Goal: Information Seeking & Learning: Find specific fact

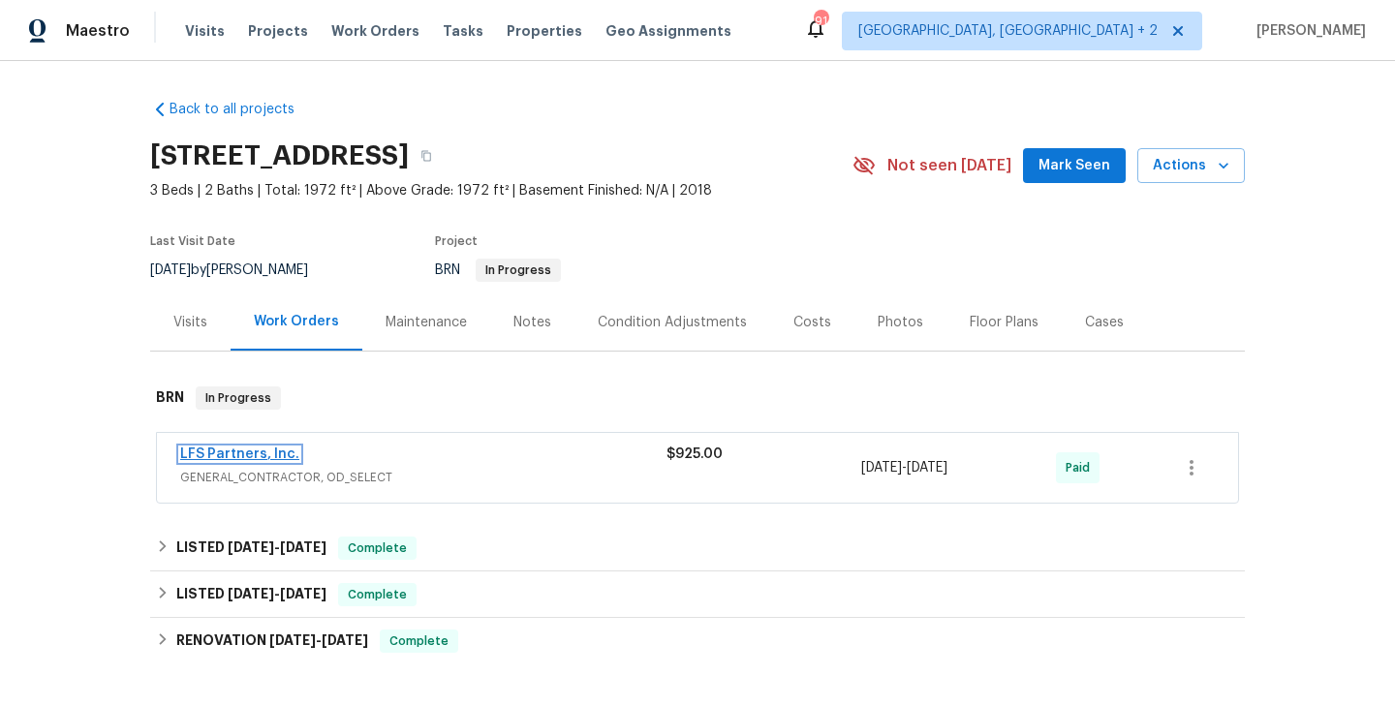
click at [255, 454] on link "LFS Partners, Inc." at bounding box center [239, 455] width 119 height 14
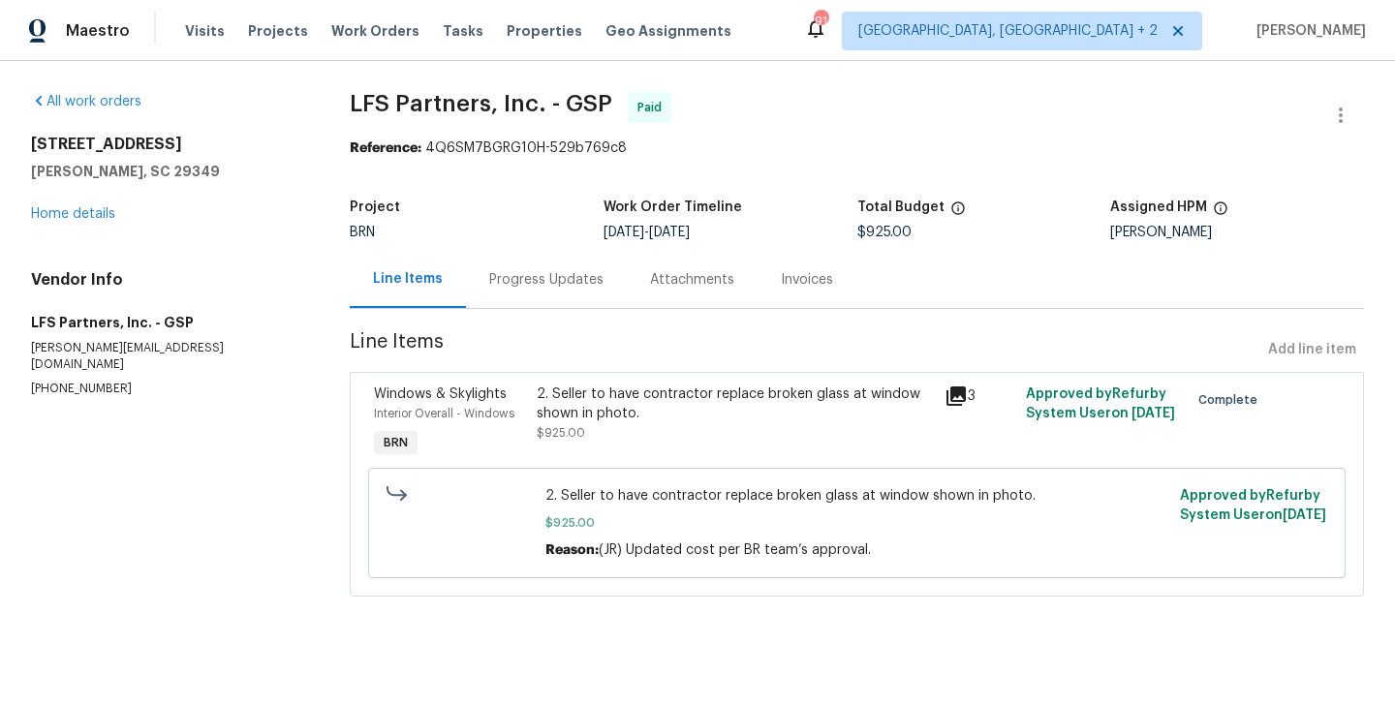
click at [536, 299] on div "Progress Updates" at bounding box center [546, 279] width 161 height 57
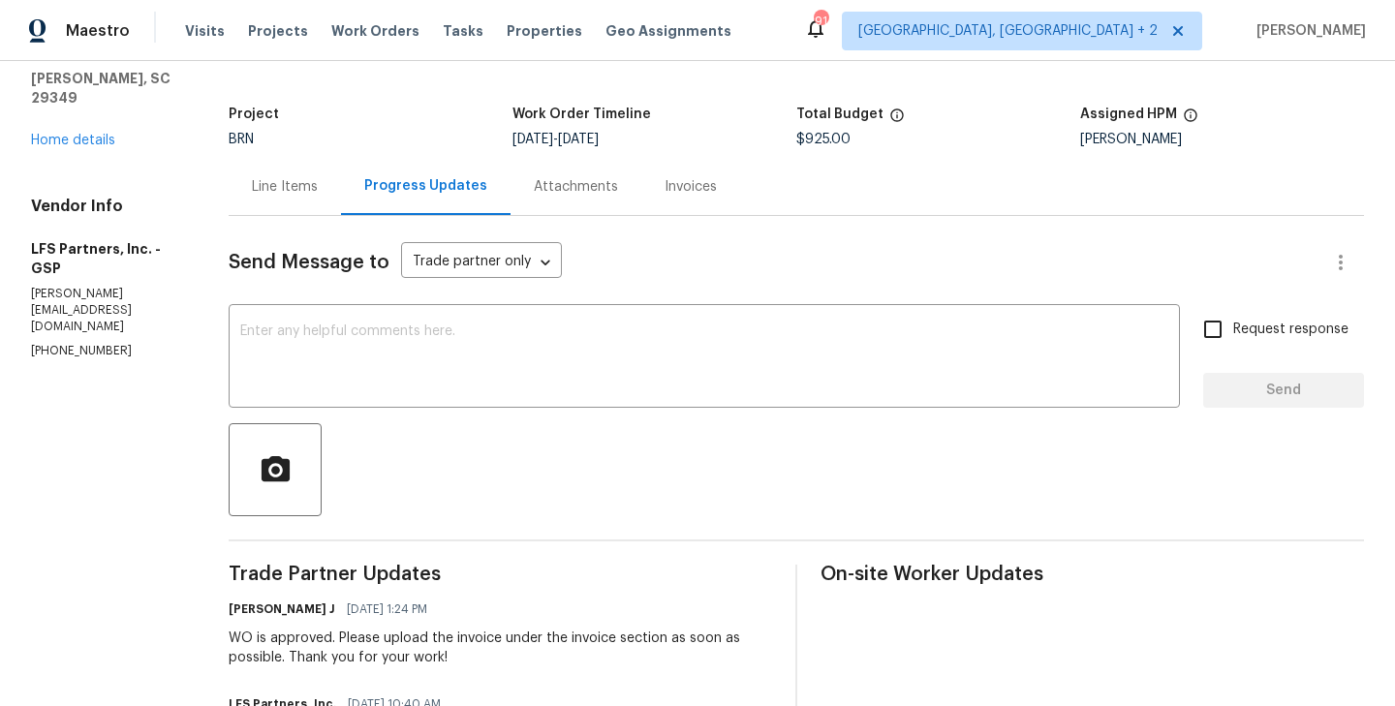
scroll to position [56, 0]
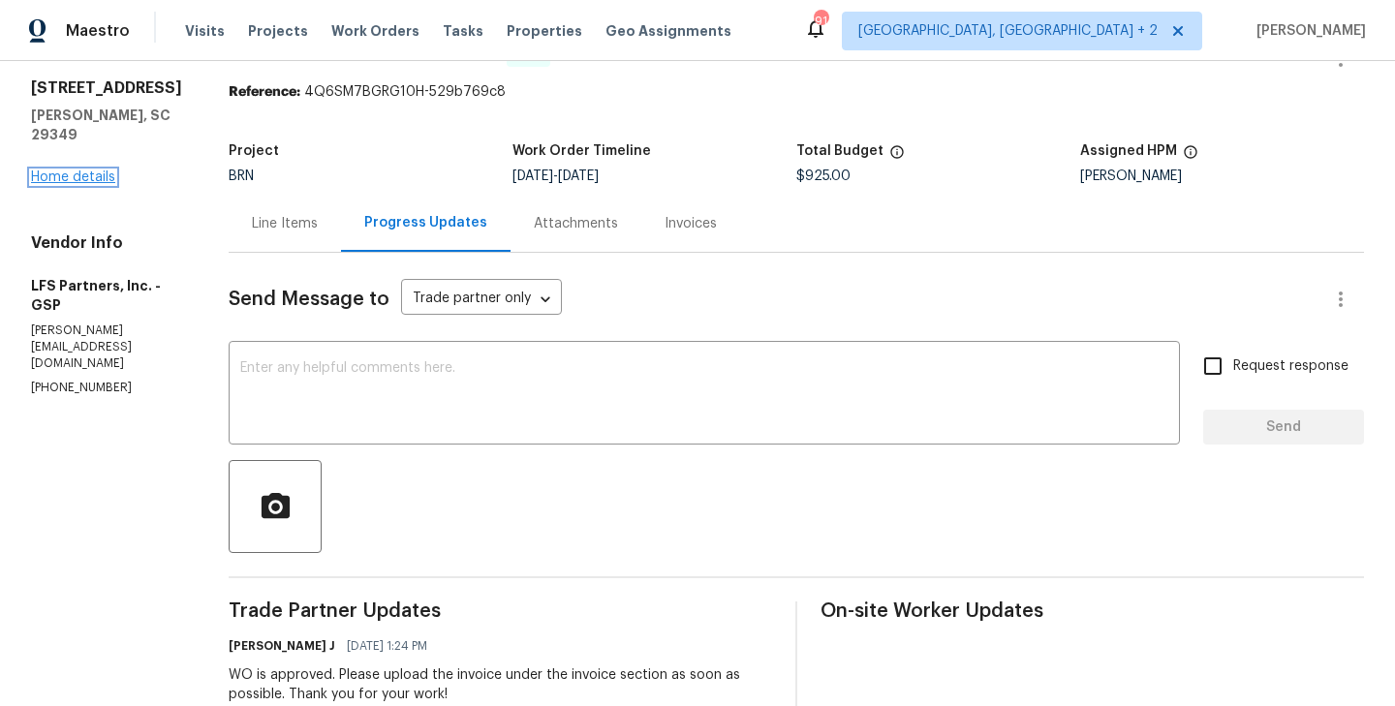
click at [69, 175] on link "Home details" at bounding box center [73, 178] width 84 height 14
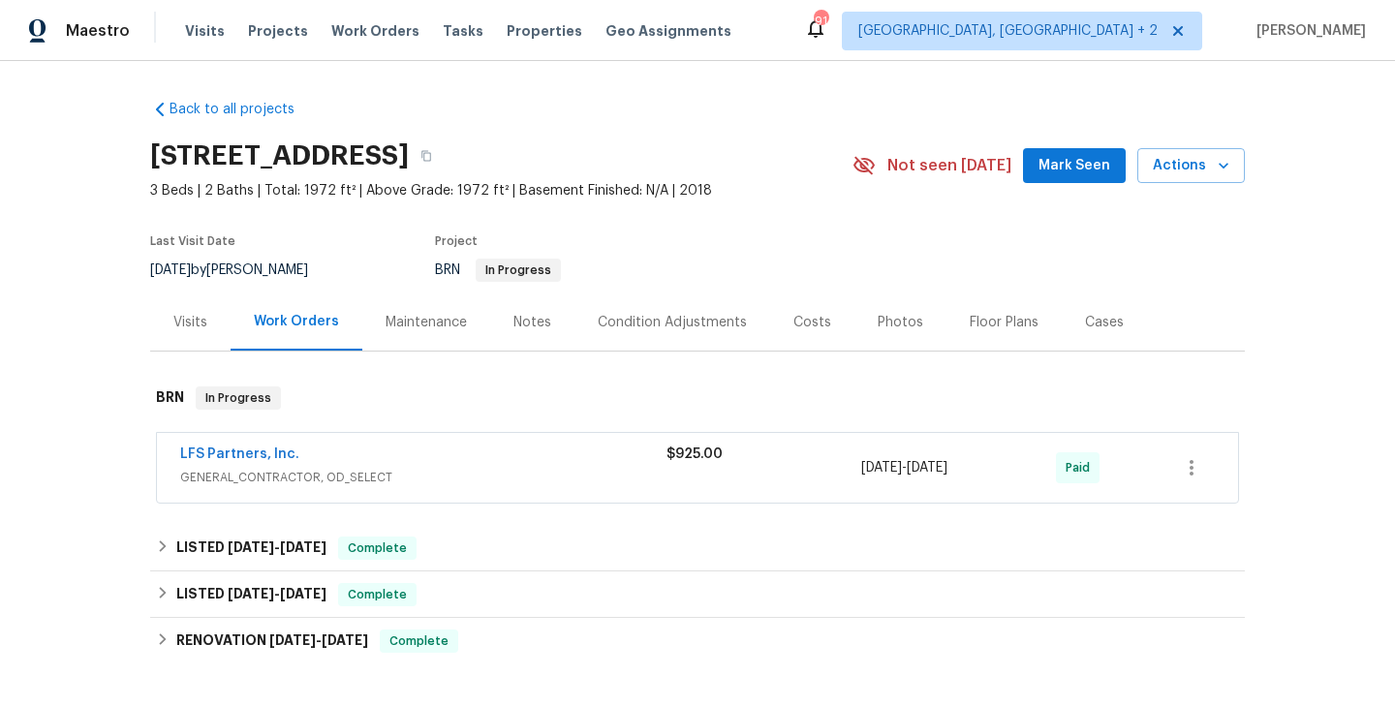
click at [800, 308] on div "Costs" at bounding box center [812, 322] width 84 height 57
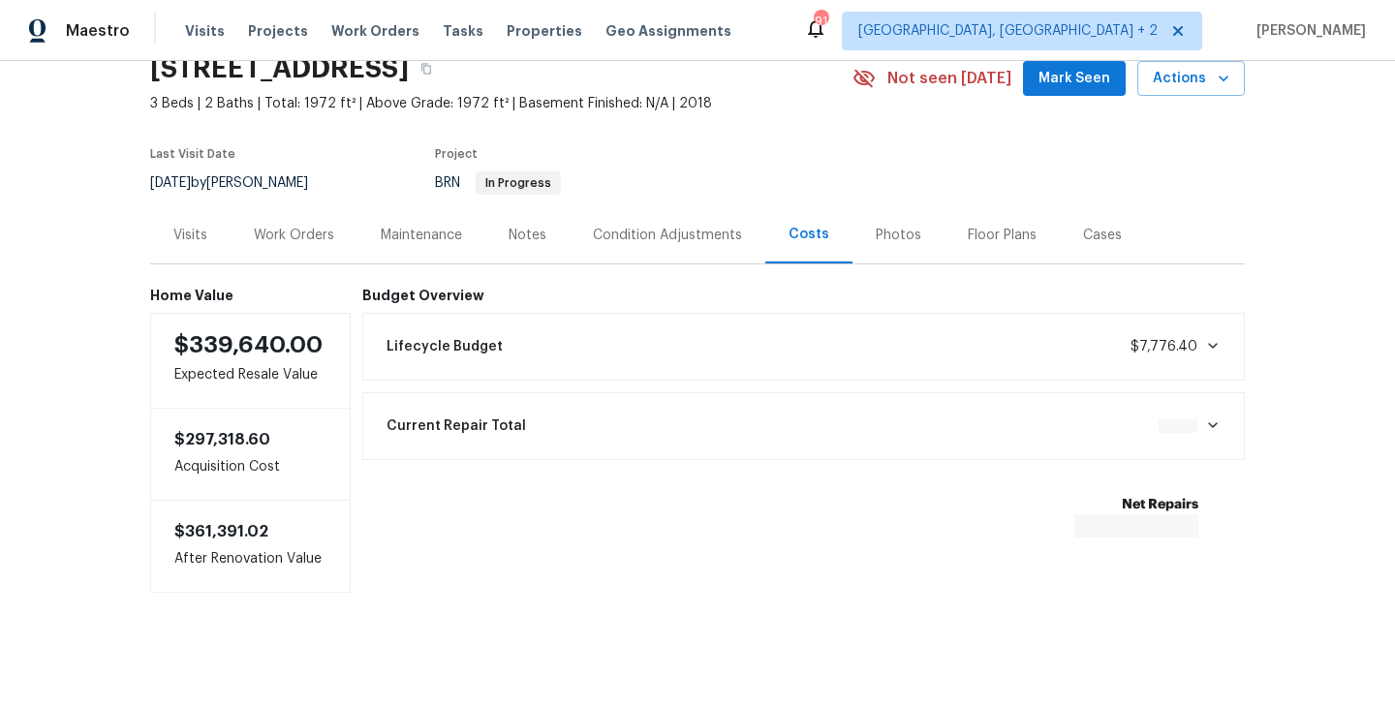
scroll to position [91, 0]
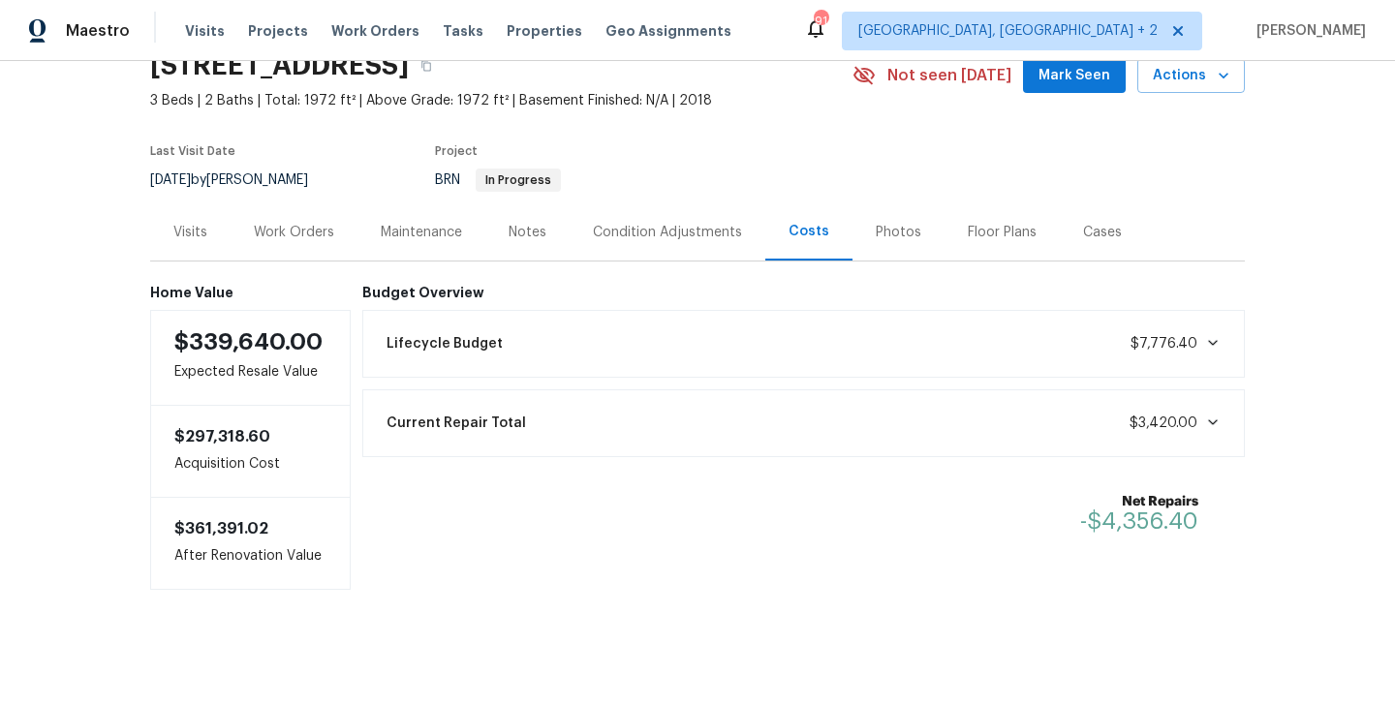
click at [1211, 416] on icon at bounding box center [1213, 423] width 16 height 16
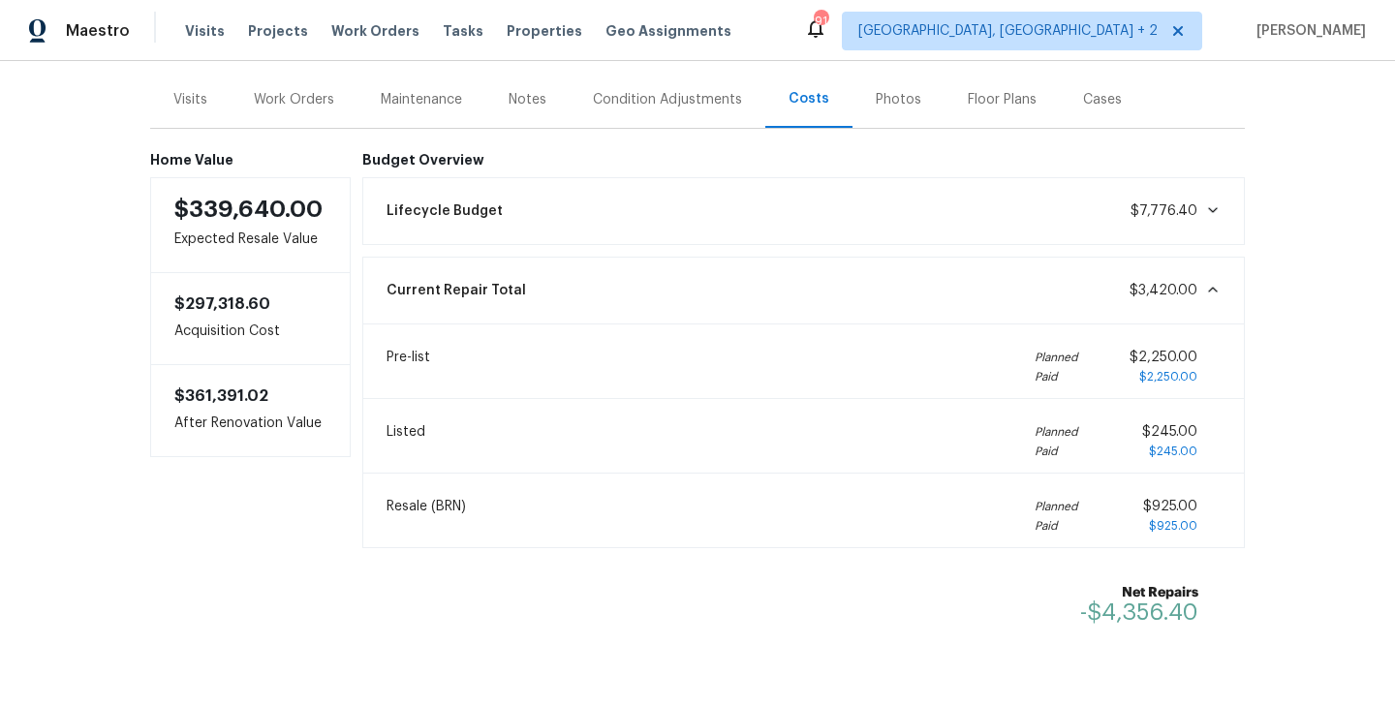
scroll to position [260, 0]
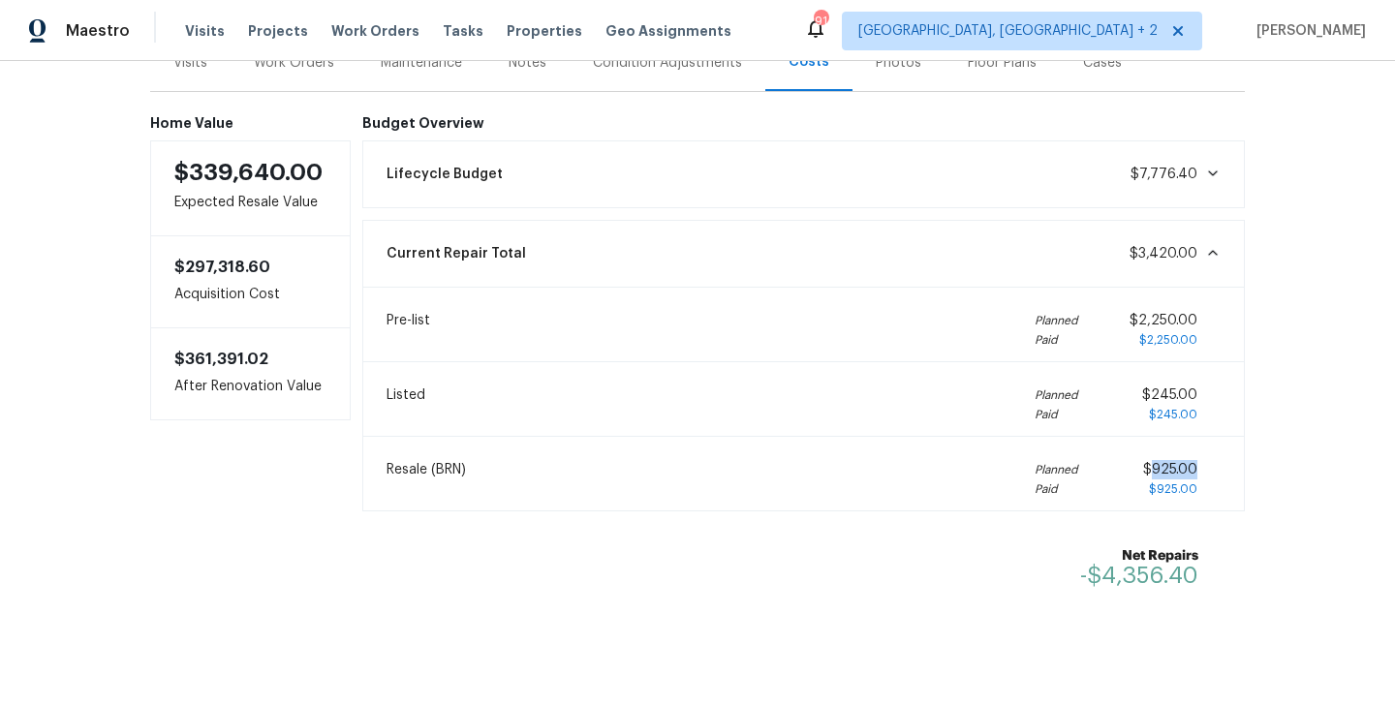
drag, startPoint x: 1202, startPoint y: 469, endPoint x: 1151, endPoint y: 470, distance: 51.4
click at [1151, 470] on div "$925.00 $925.00" at bounding box center [1182, 479] width 78 height 39
copy span "925.00"
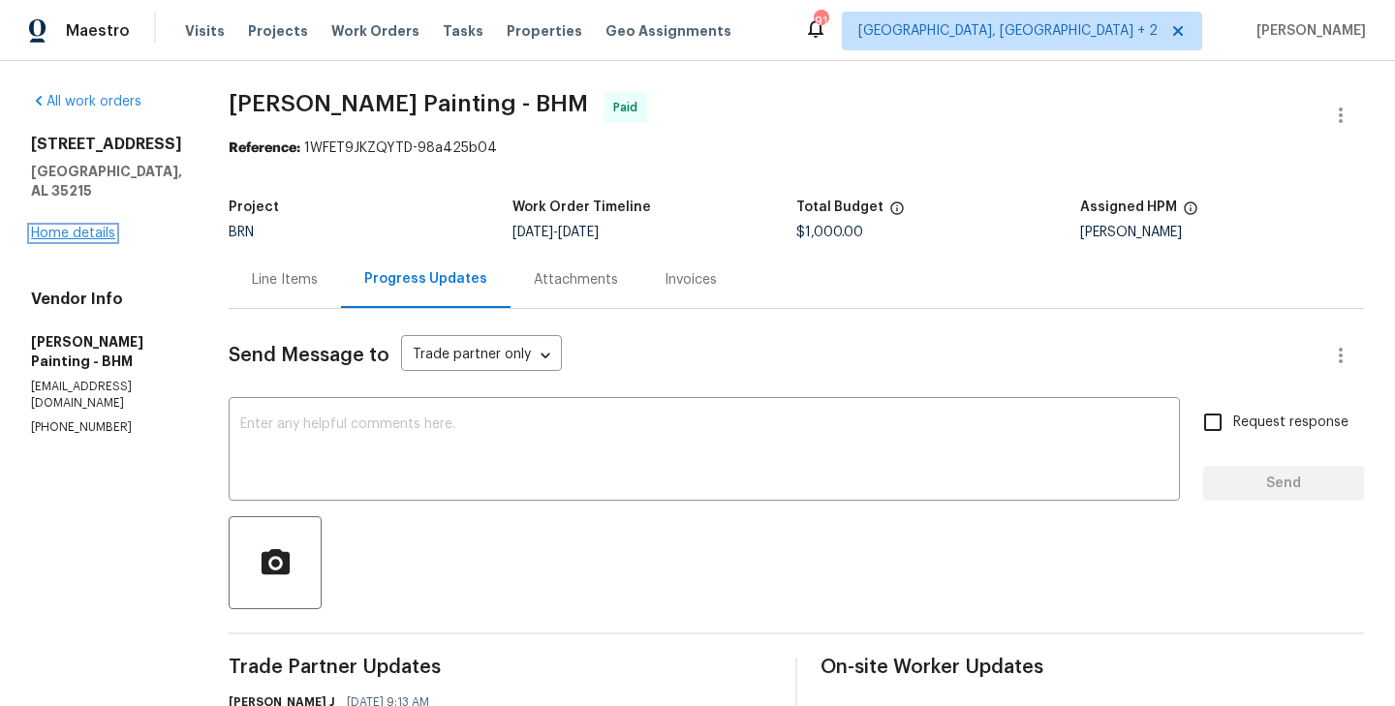
click at [77, 227] on link "Home details" at bounding box center [73, 234] width 84 height 14
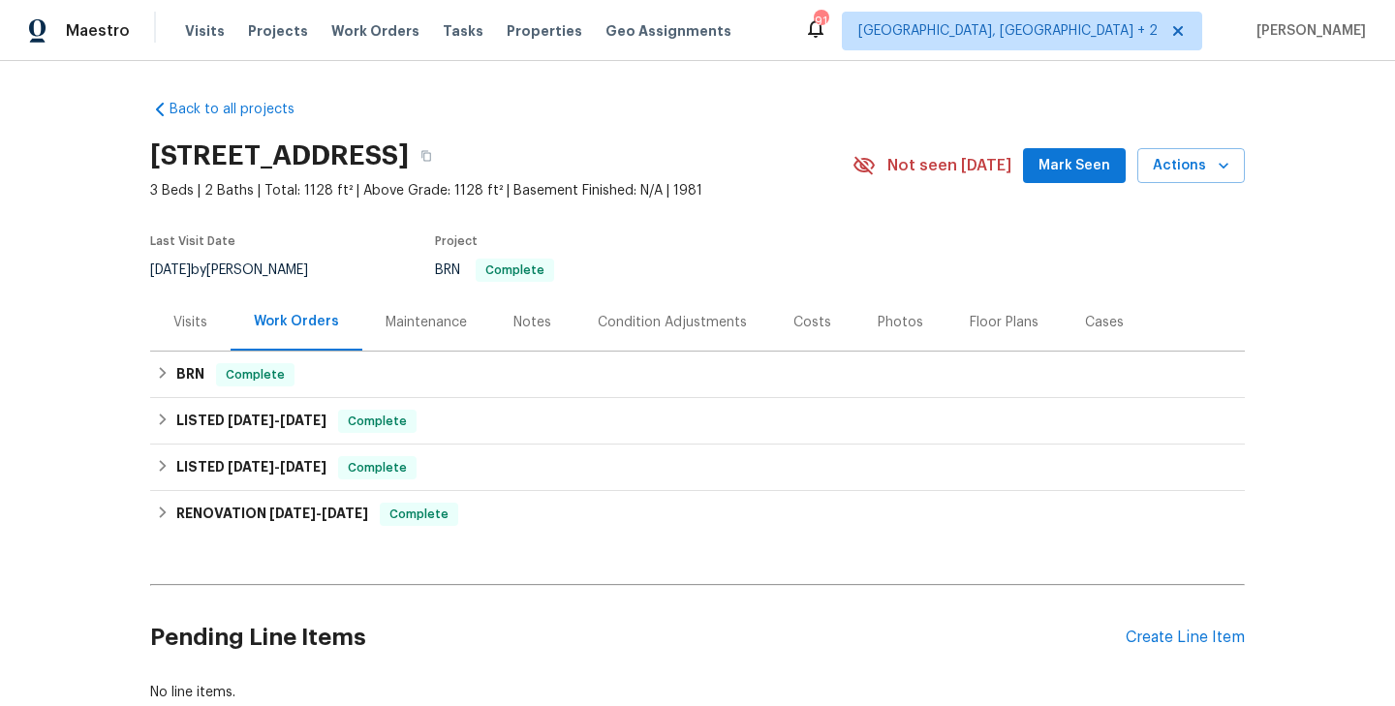
click at [828, 325] on div "Costs" at bounding box center [812, 322] width 84 height 57
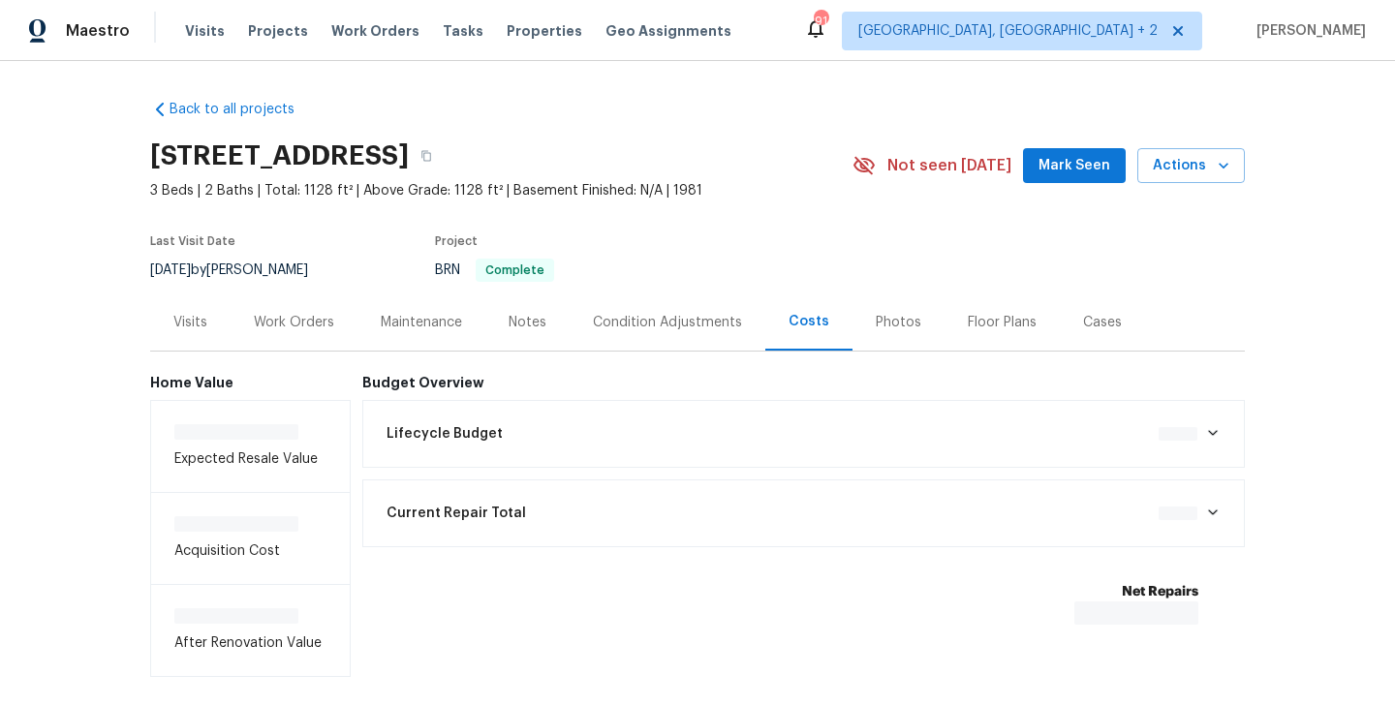
scroll to position [91, 0]
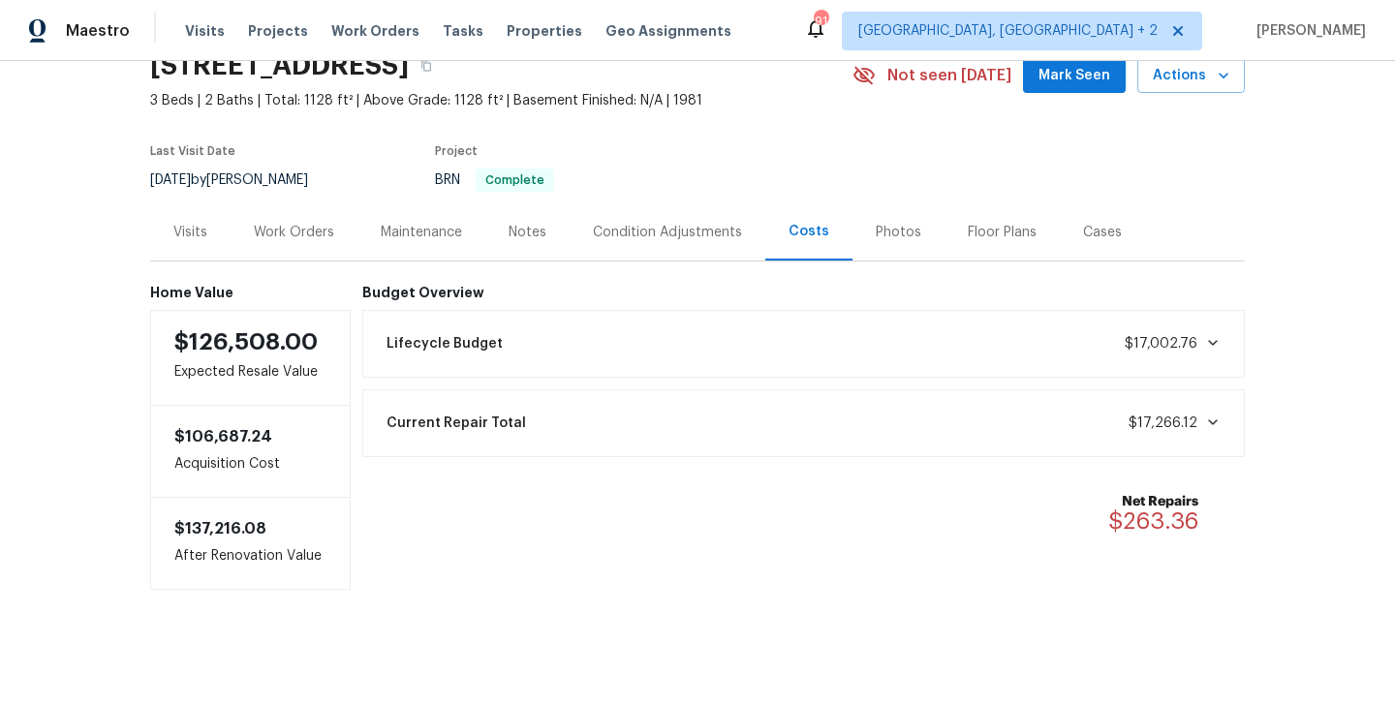
click at [1213, 426] on icon at bounding box center [1213, 423] width 16 height 16
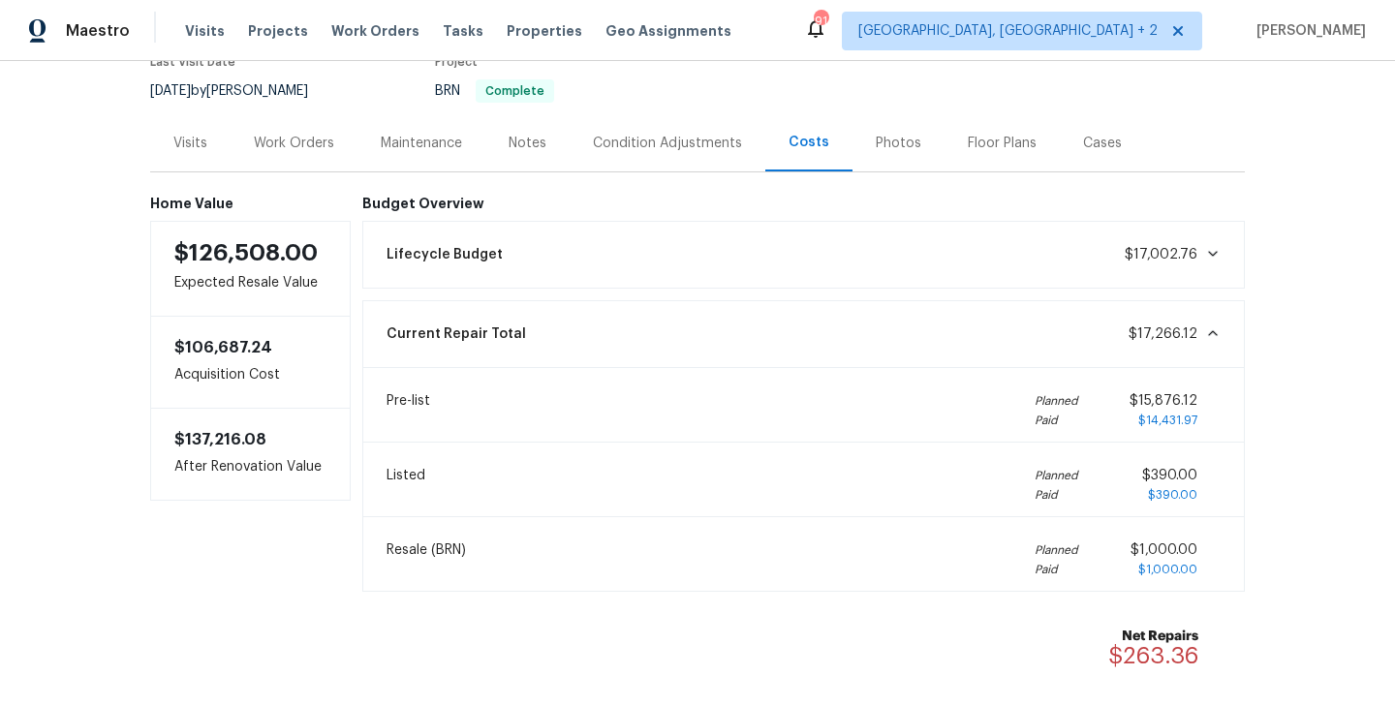
scroll to position [183, 0]
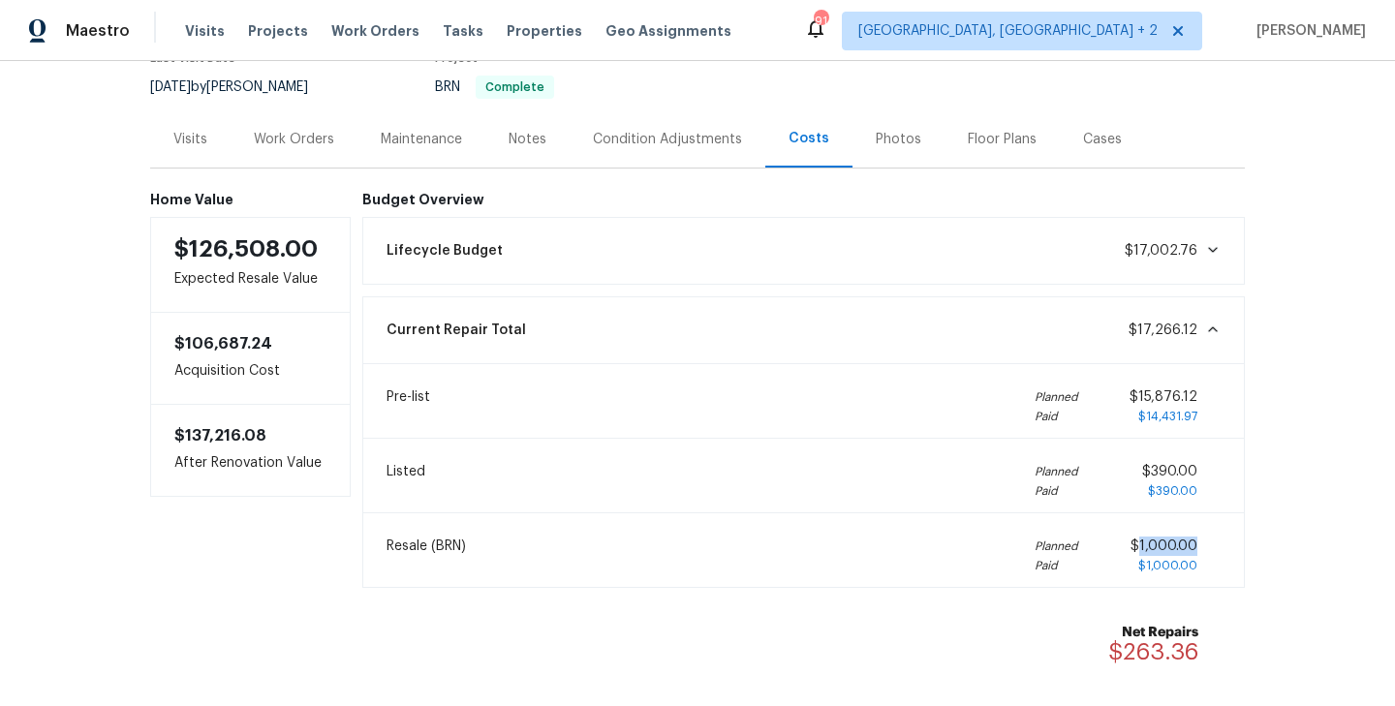
drag, startPoint x: 1201, startPoint y: 547, endPoint x: 1141, endPoint y: 547, distance: 59.1
click at [1141, 547] on div "$1,000.00 $1,000.00" at bounding box center [1176, 556] width 90 height 39
copy span "1,000.00"
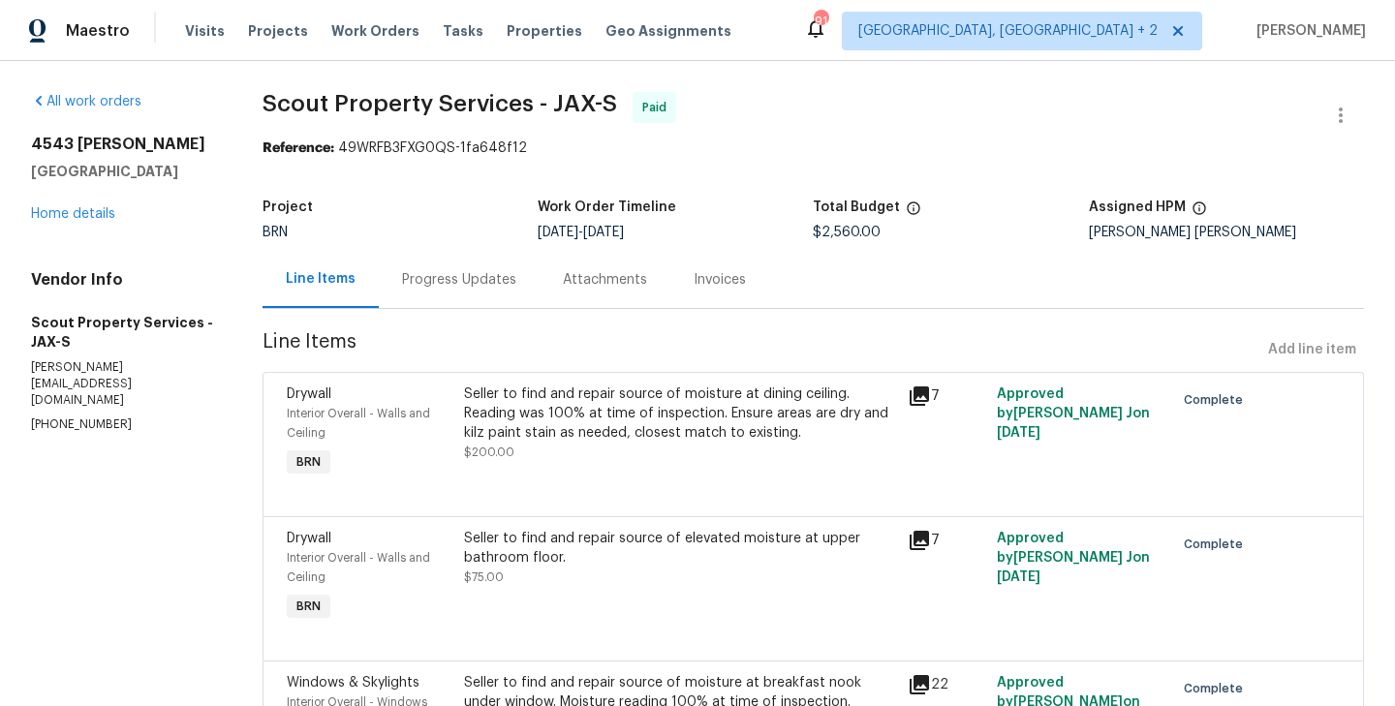
click at [471, 292] on div "Progress Updates" at bounding box center [459, 279] width 161 height 57
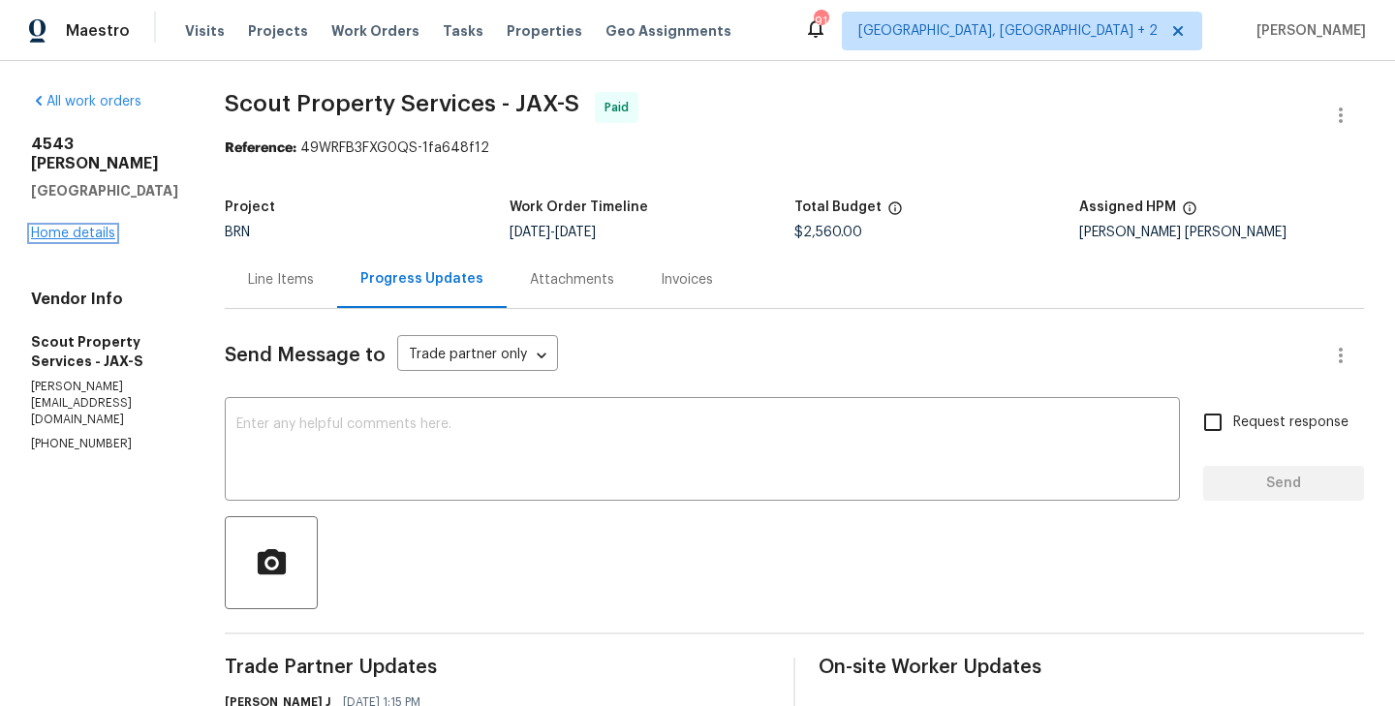
click at [47, 240] on link "Home details" at bounding box center [73, 234] width 84 height 14
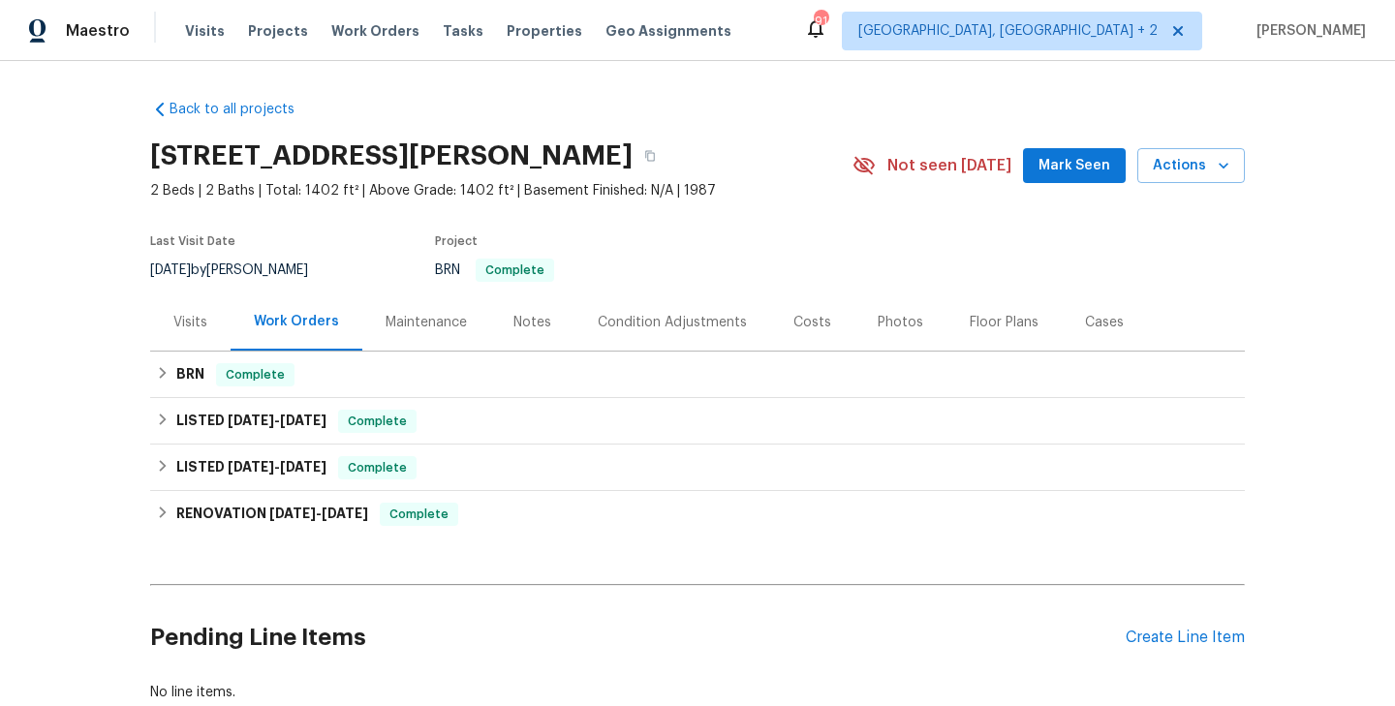
click at [814, 321] on div "Costs" at bounding box center [813, 322] width 38 height 19
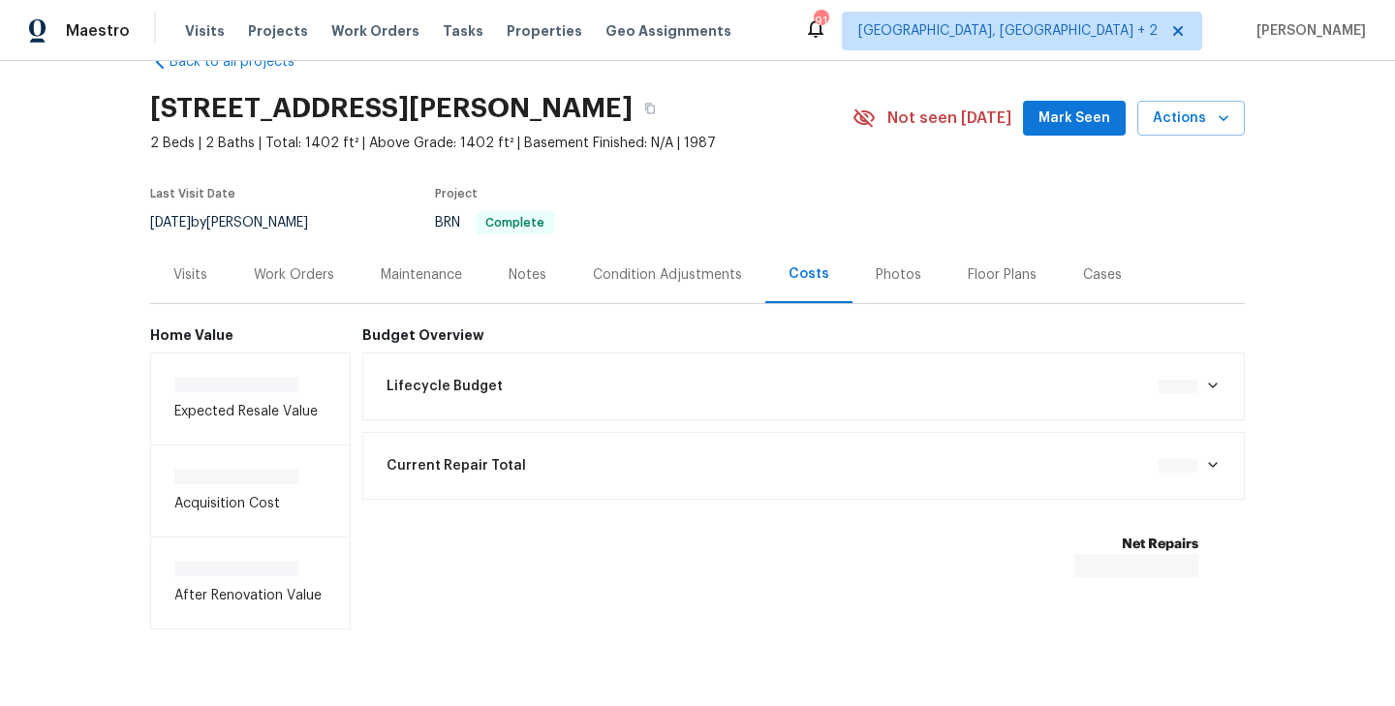
scroll to position [91, 0]
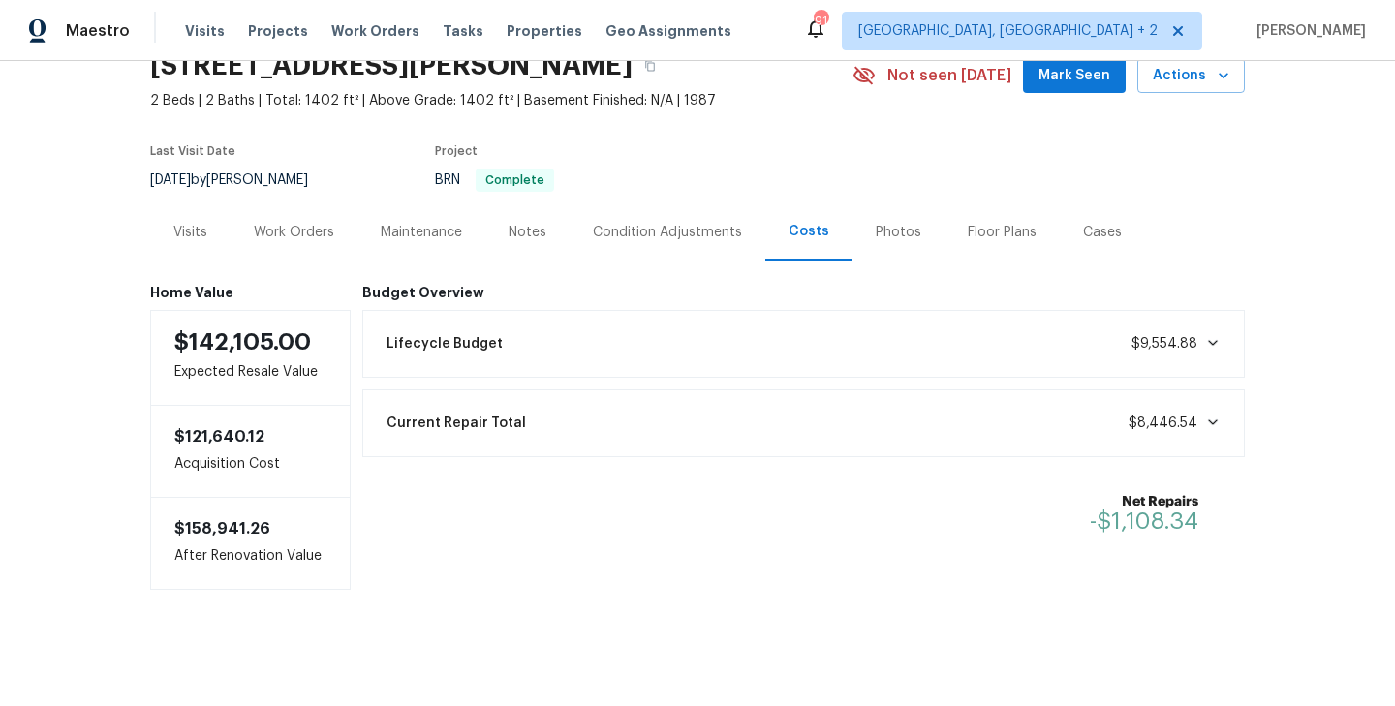
click at [1214, 433] on div "Current Repair Total $8,446.54" at bounding box center [804, 423] width 858 height 43
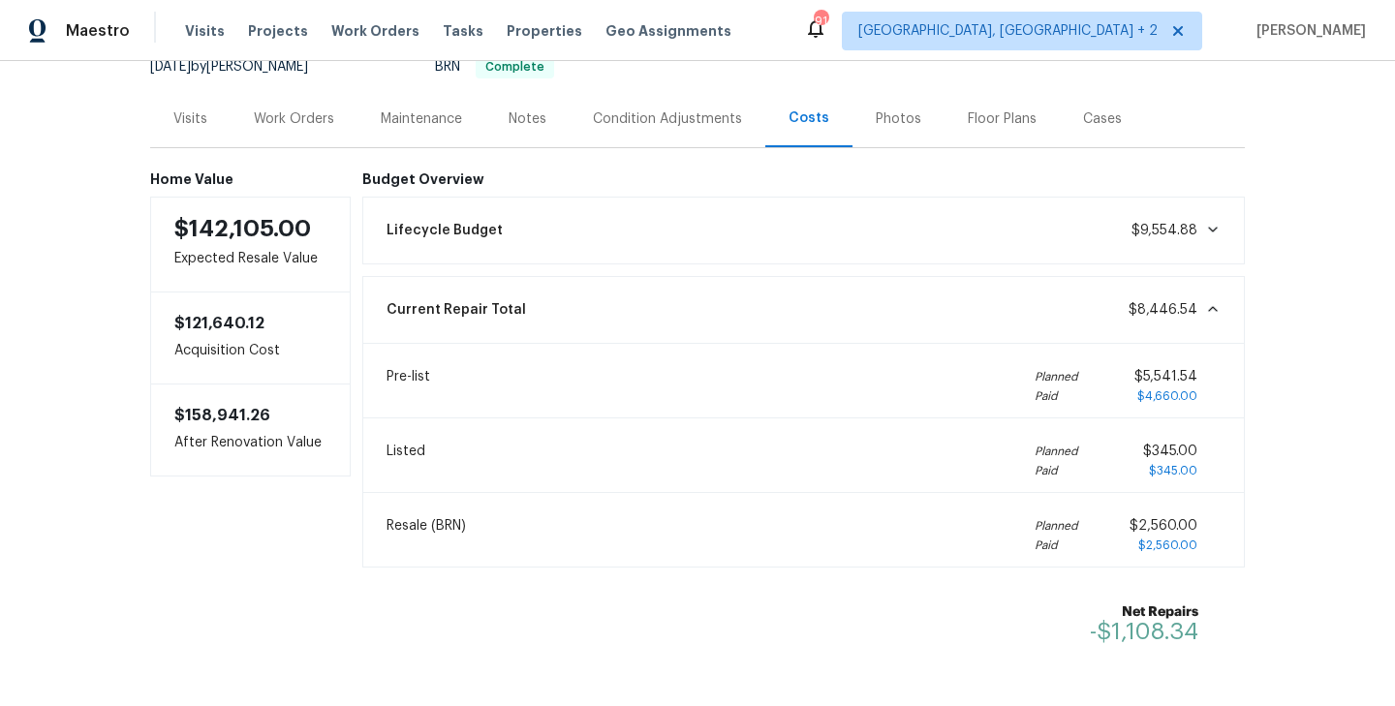
scroll to position [208, 0]
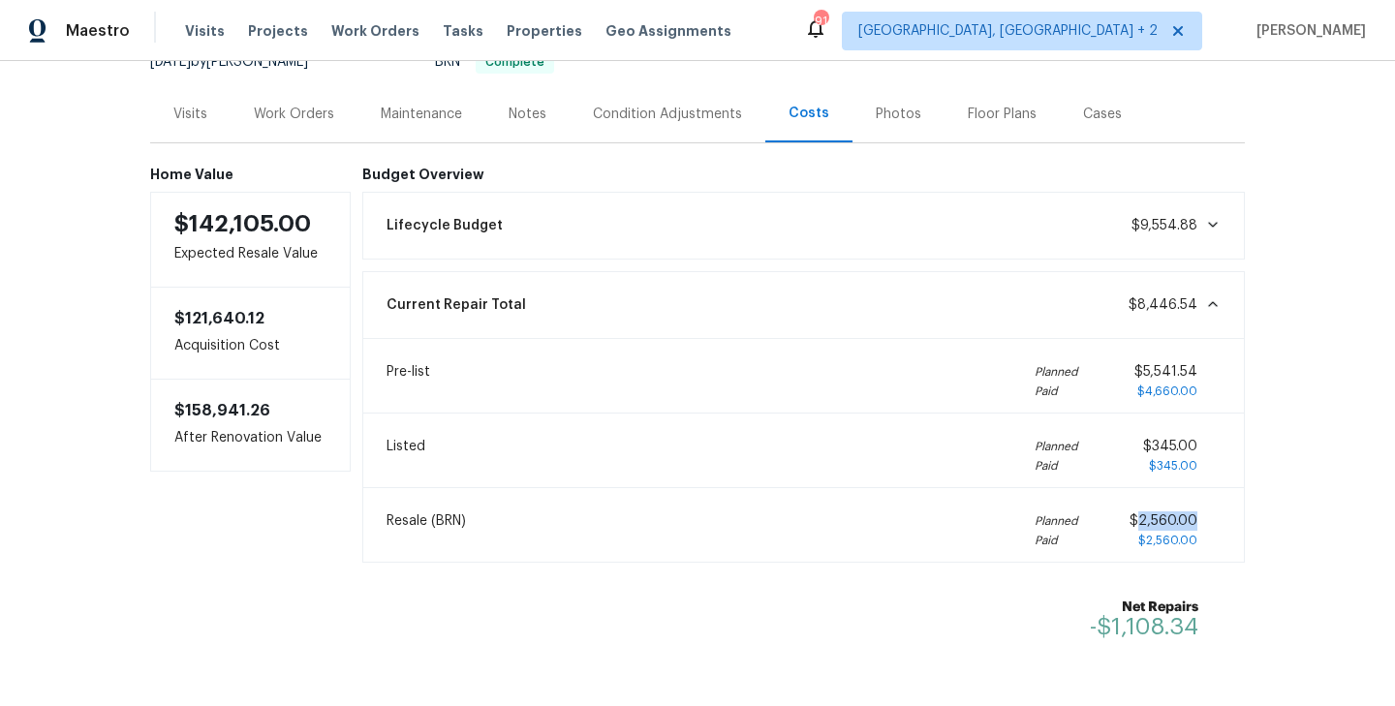
drag, startPoint x: 1204, startPoint y: 521, endPoint x: 1136, endPoint y: 520, distance: 68.8
click at [1136, 520] on div "$2,560.00 $2,560.00" at bounding box center [1175, 531] width 91 height 39
copy span "2,560.00"
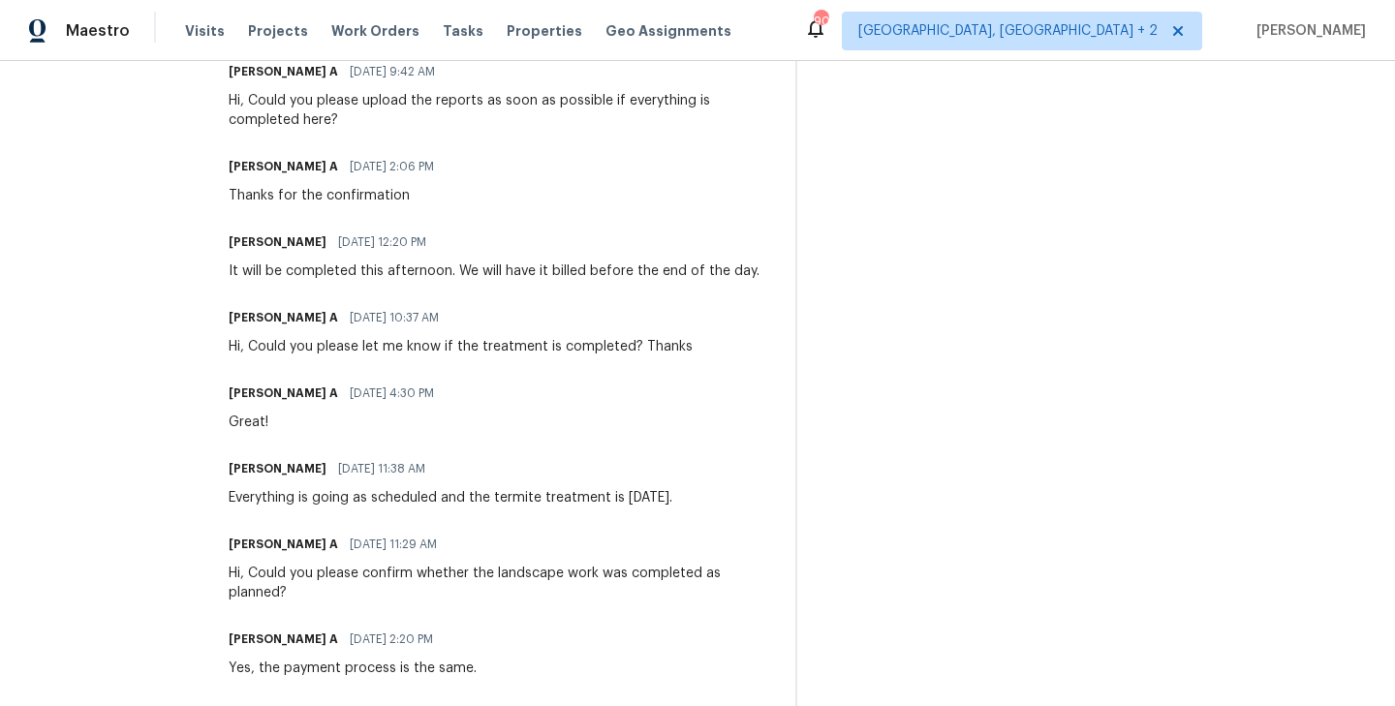
scroll to position [1009, 0]
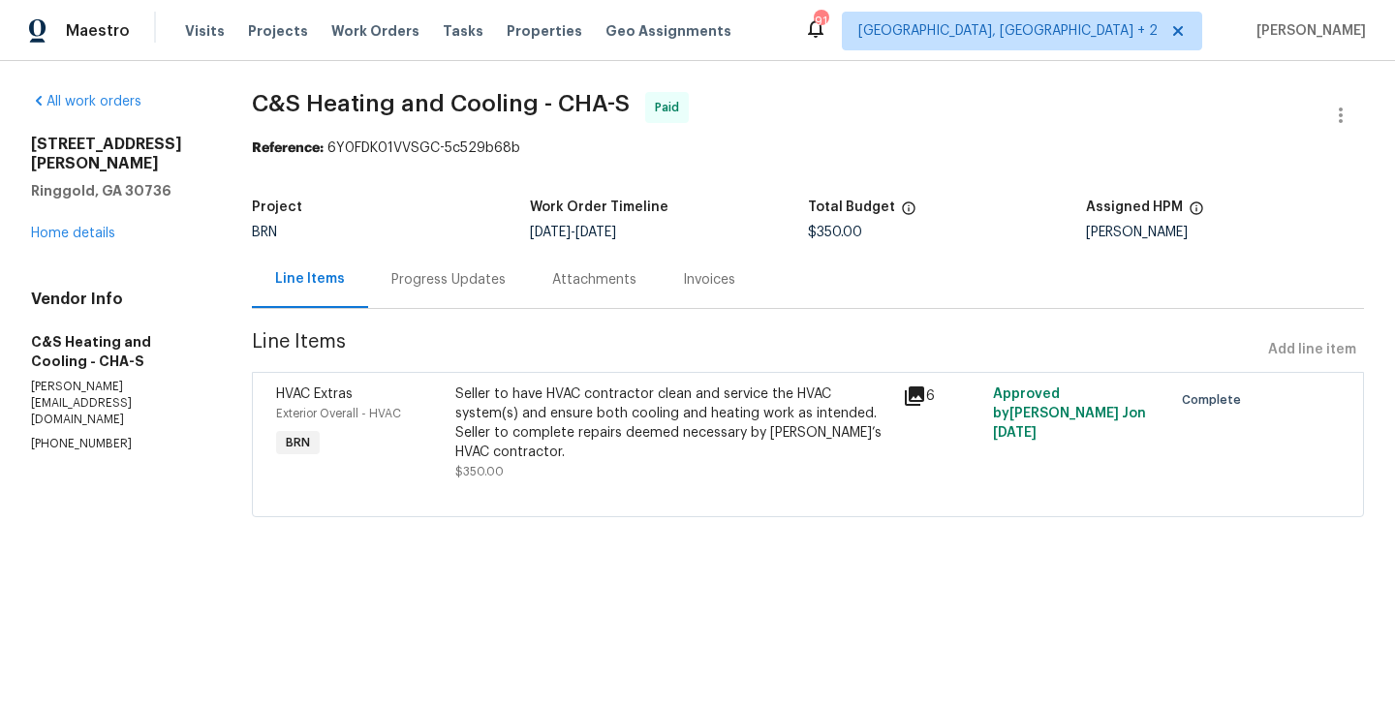
click at [478, 279] on div "Progress Updates" at bounding box center [448, 279] width 114 height 19
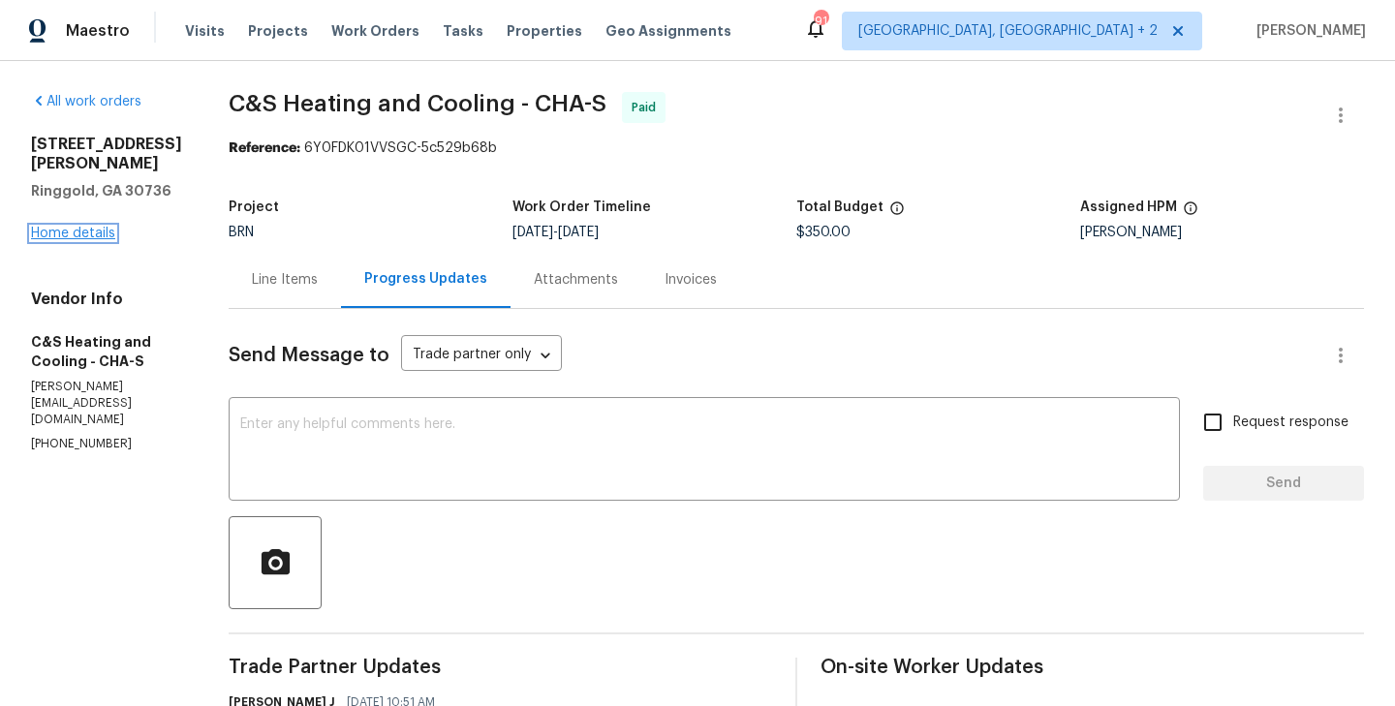
click at [76, 227] on link "Home details" at bounding box center [73, 234] width 84 height 14
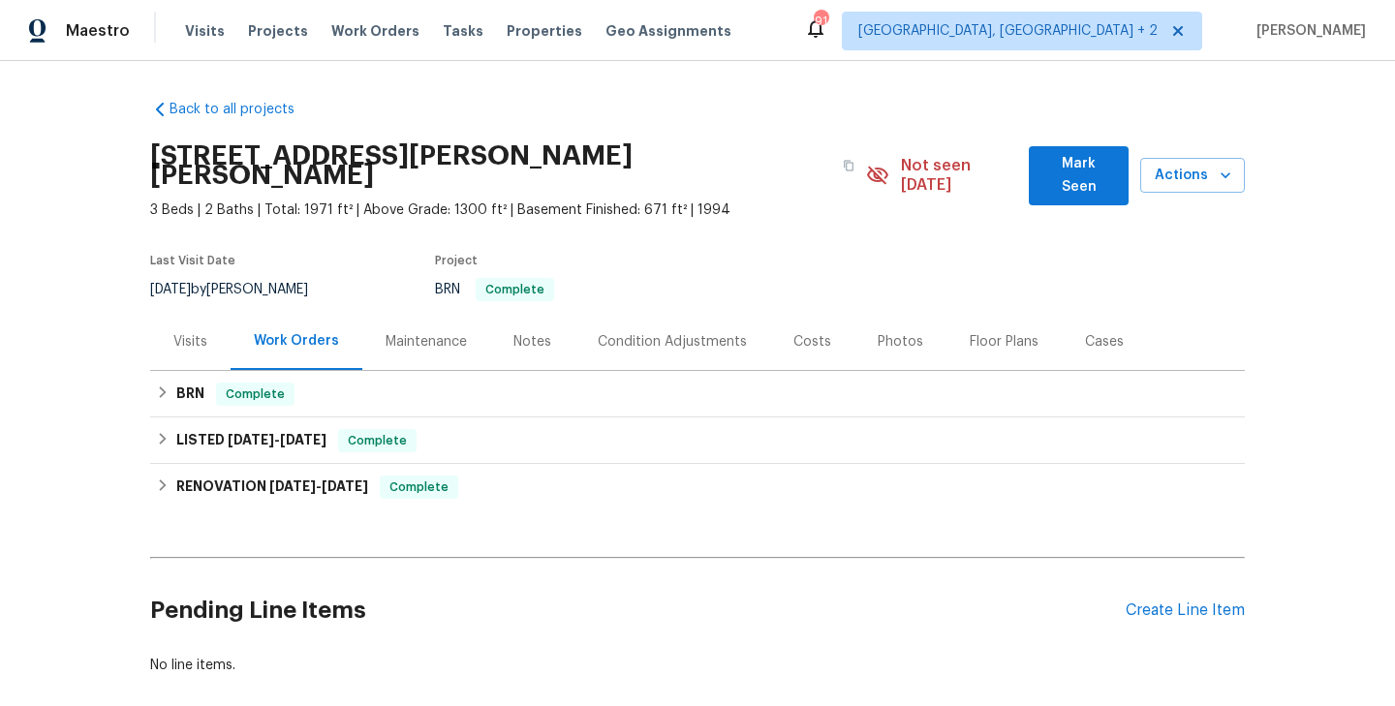
click at [822, 325] on div "Costs" at bounding box center [812, 341] width 84 height 57
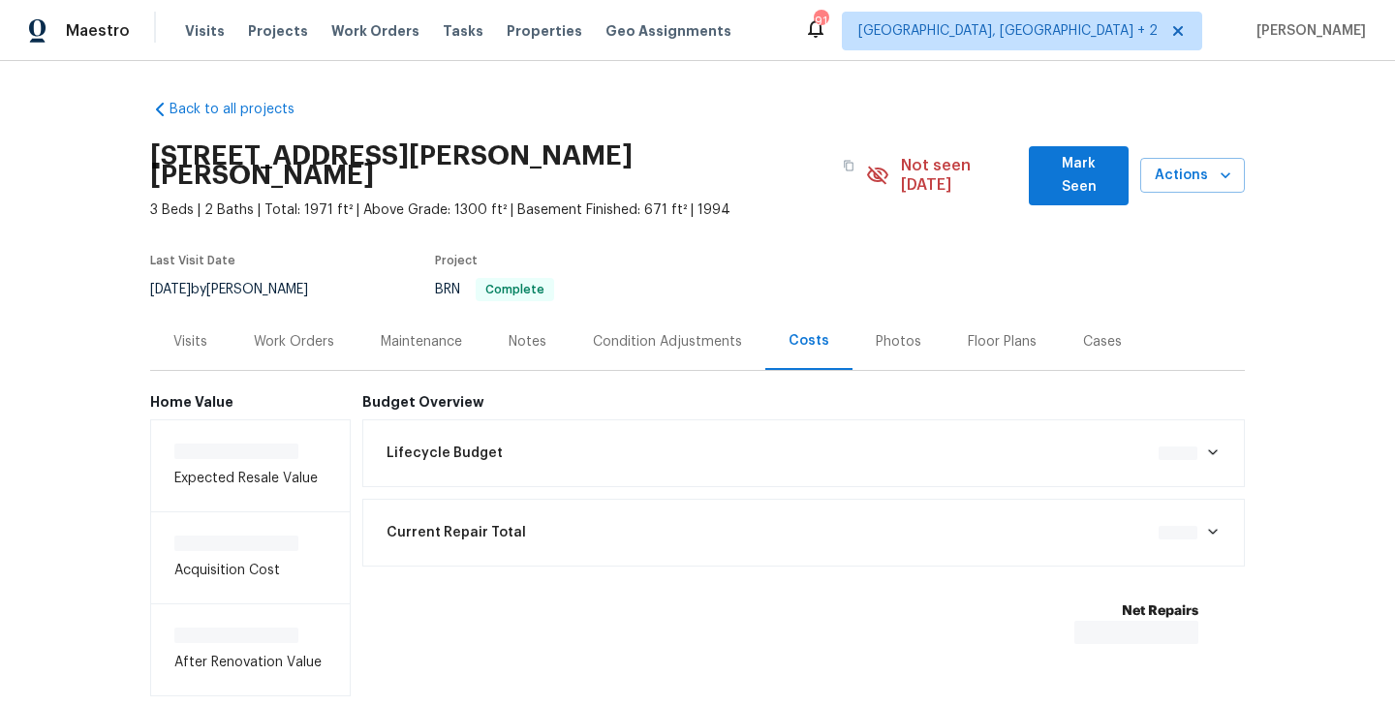
scroll to position [91, 0]
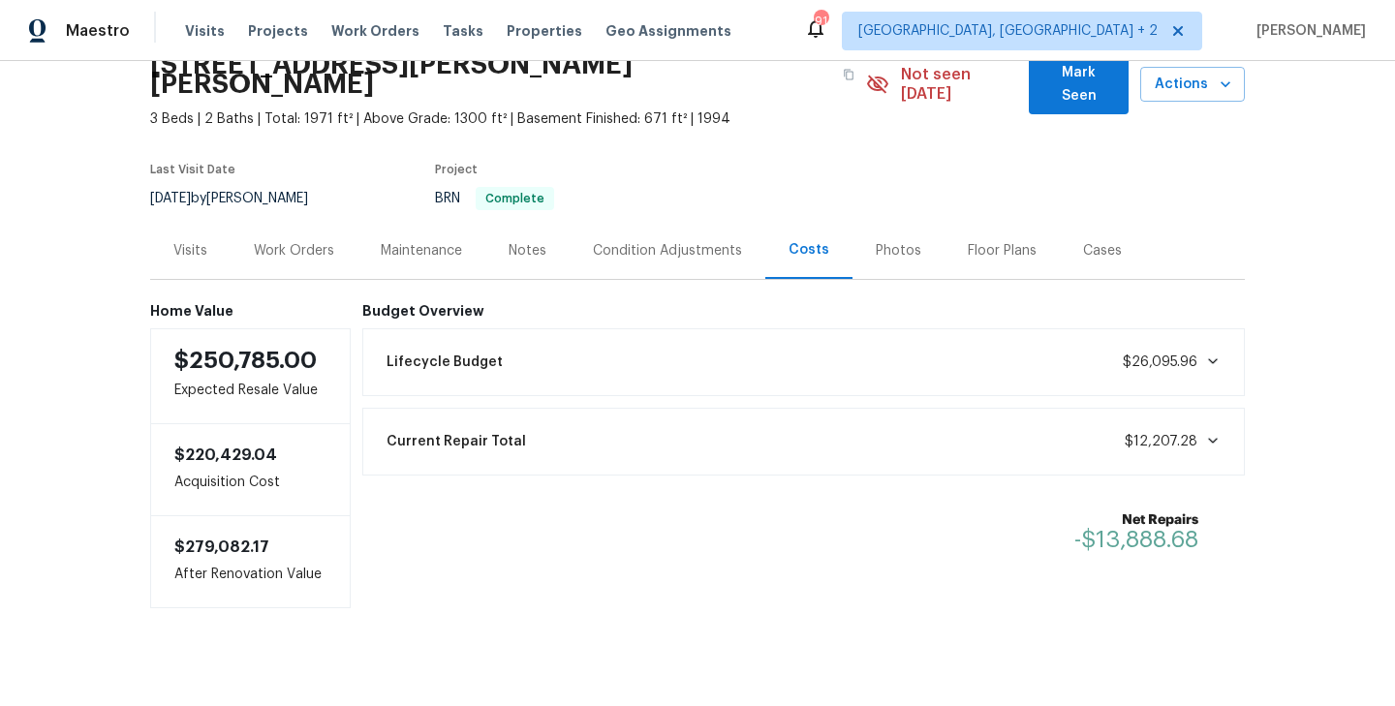
click at [1210, 432] on span "$12,207.28" at bounding box center [1173, 441] width 96 height 19
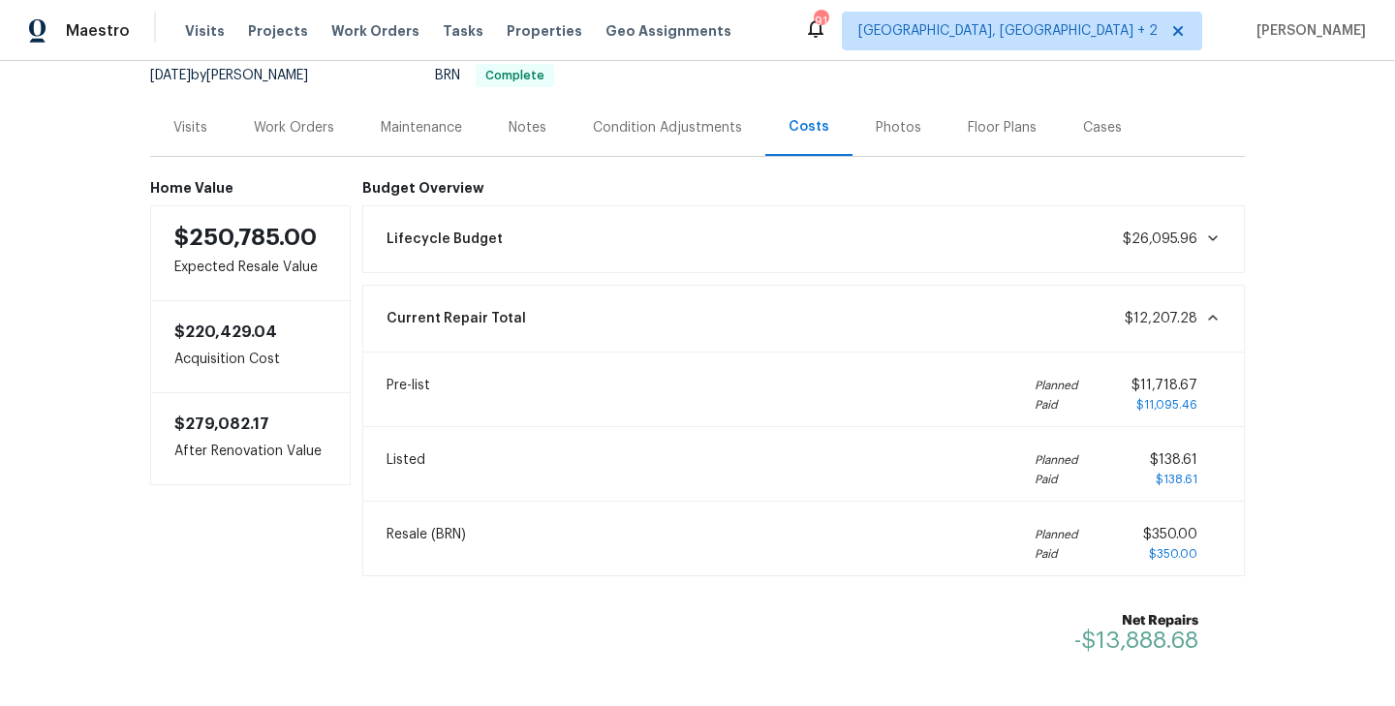
scroll to position [254, 0]
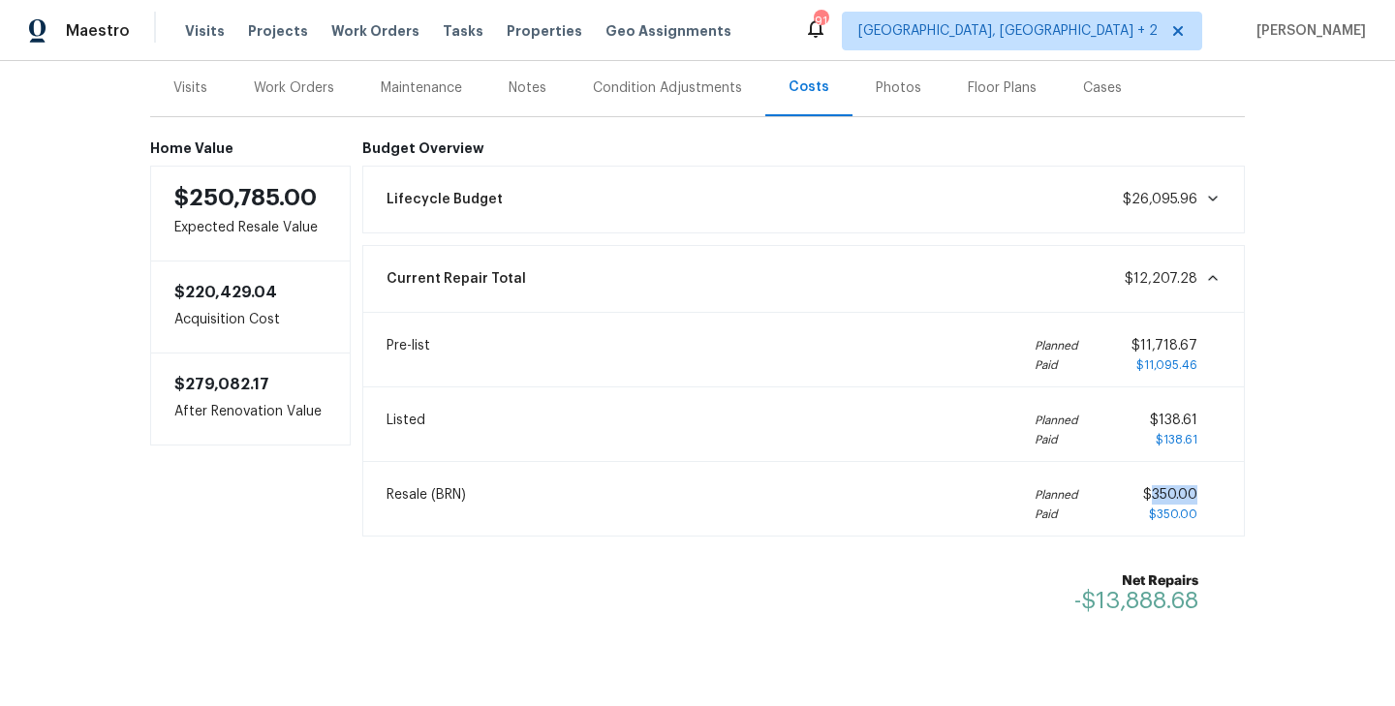
drag, startPoint x: 1201, startPoint y: 476, endPoint x: 1154, endPoint y: 476, distance: 47.5
click at [1154, 485] on div "$350.00 $350.00" at bounding box center [1182, 504] width 78 height 39
copy span "350.00"
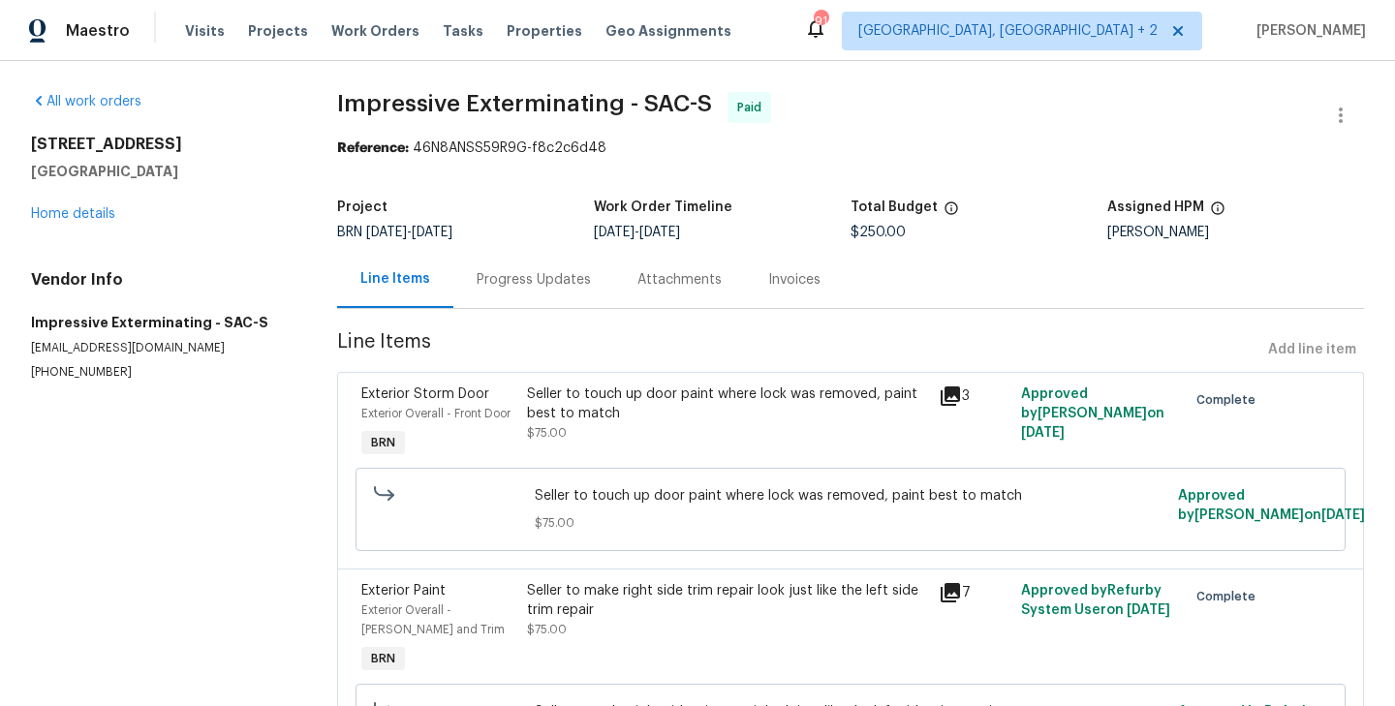
click at [534, 292] on div "Progress Updates" at bounding box center [533, 279] width 161 height 57
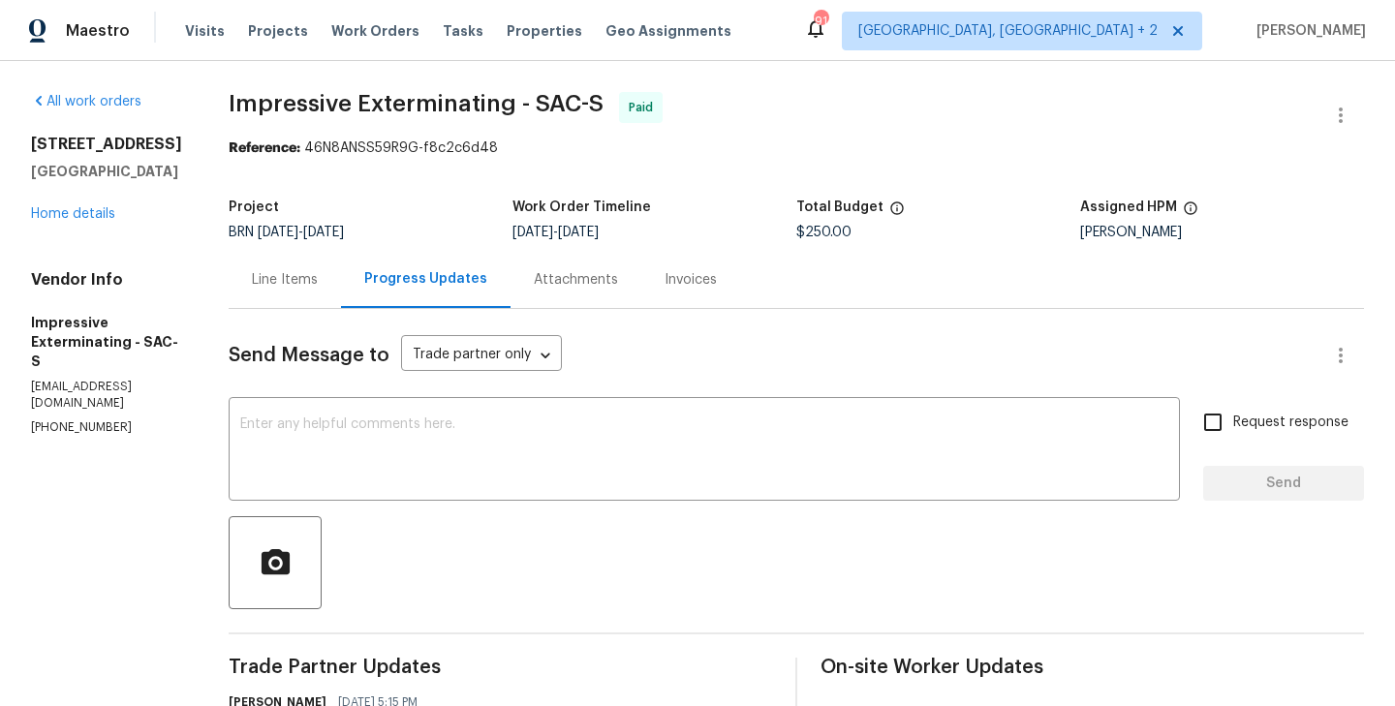
drag, startPoint x: 185, startPoint y: 166, endPoint x: 26, endPoint y: 142, distance: 160.6
copy div "[STREET_ADDRESS][PERSON_NAME]"
click at [89, 214] on link "Home details" at bounding box center [73, 214] width 84 height 14
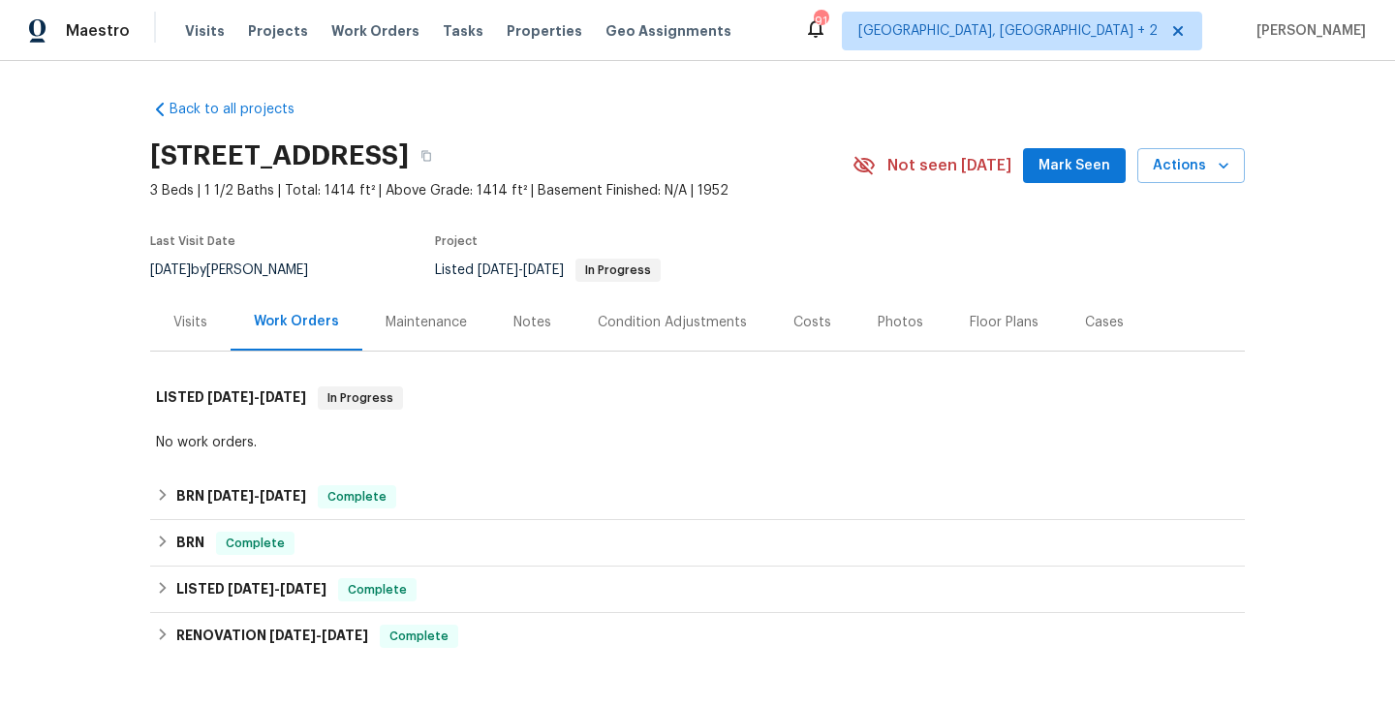
click at [806, 322] on div "Costs" at bounding box center [813, 322] width 38 height 19
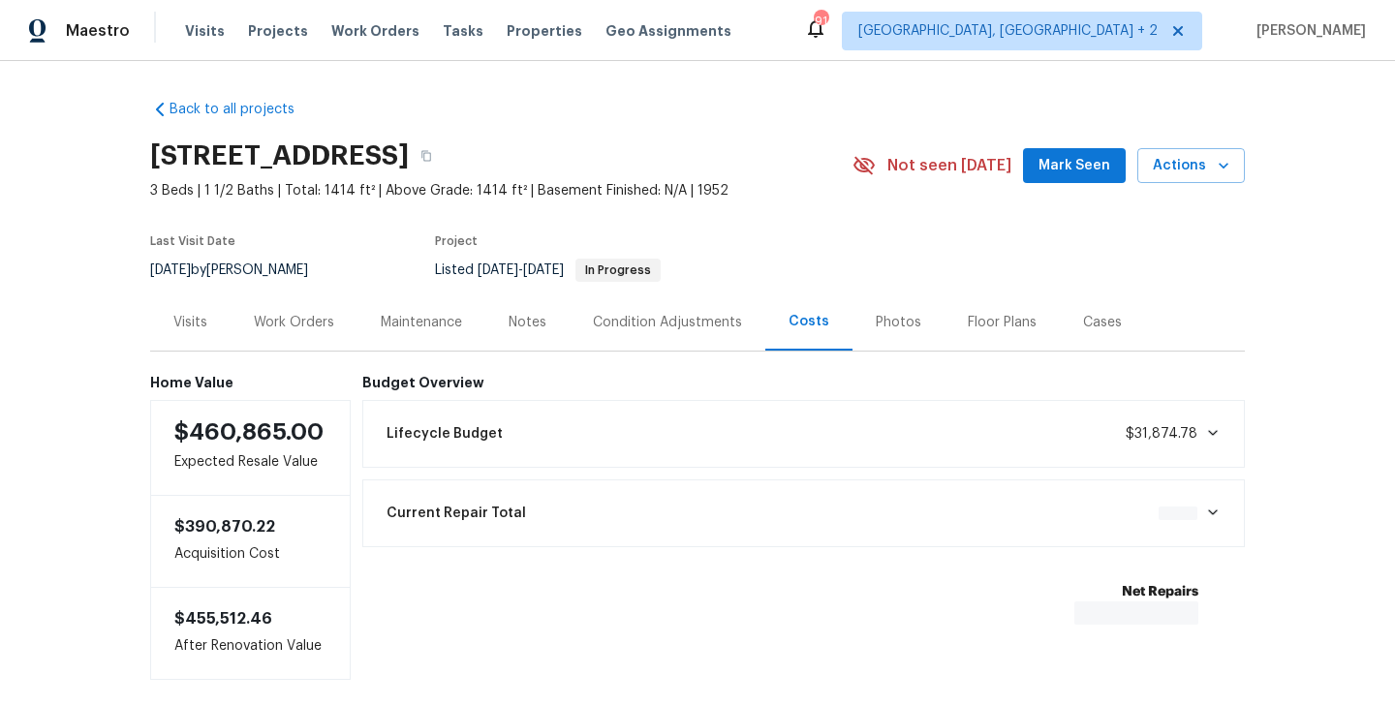
scroll to position [91, 0]
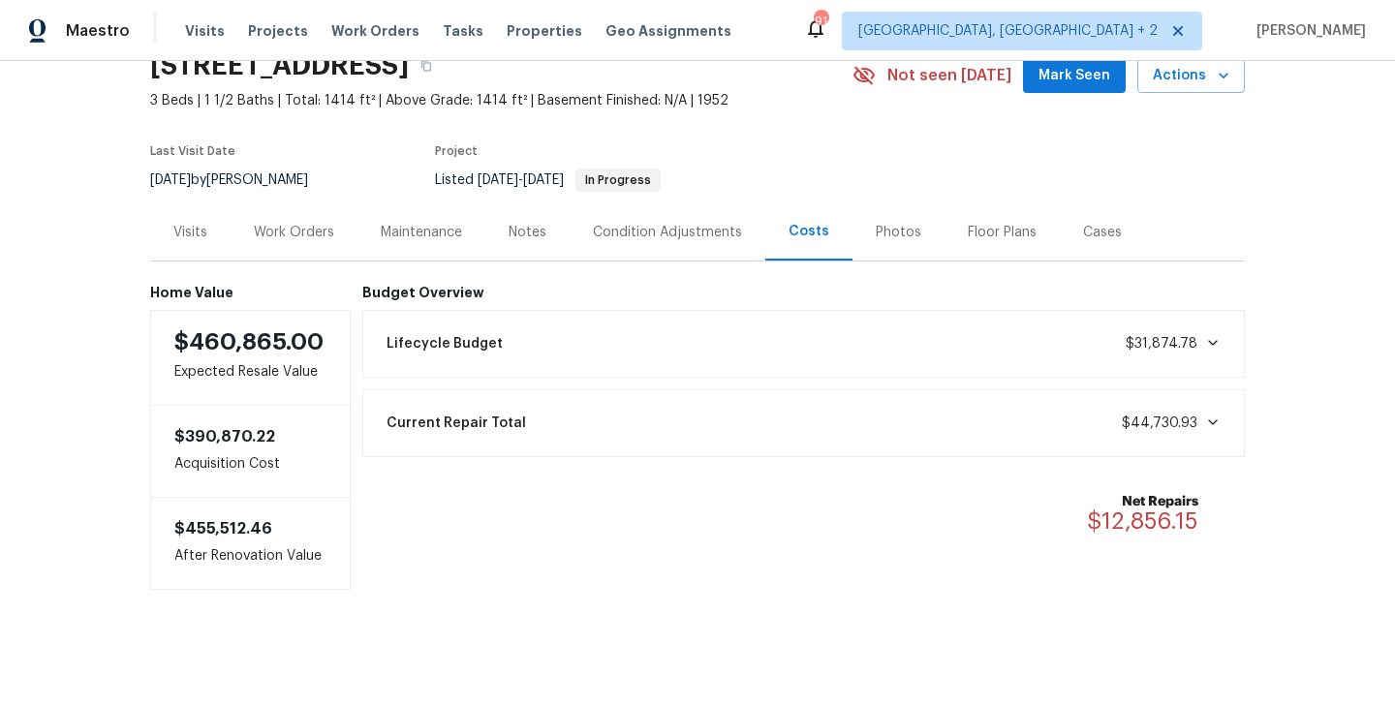
click at [1221, 440] on div "Current Repair Total $44,730.93" at bounding box center [804, 423] width 858 height 43
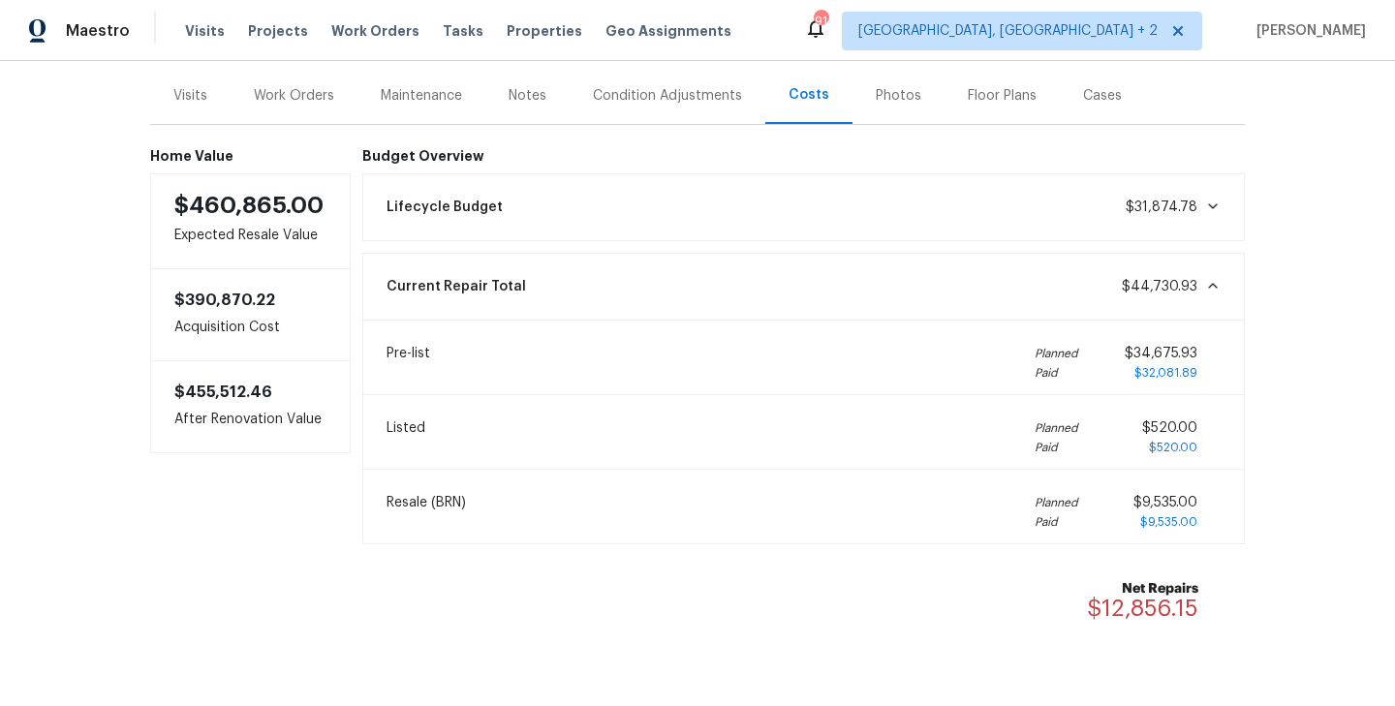
scroll to position [255, 0]
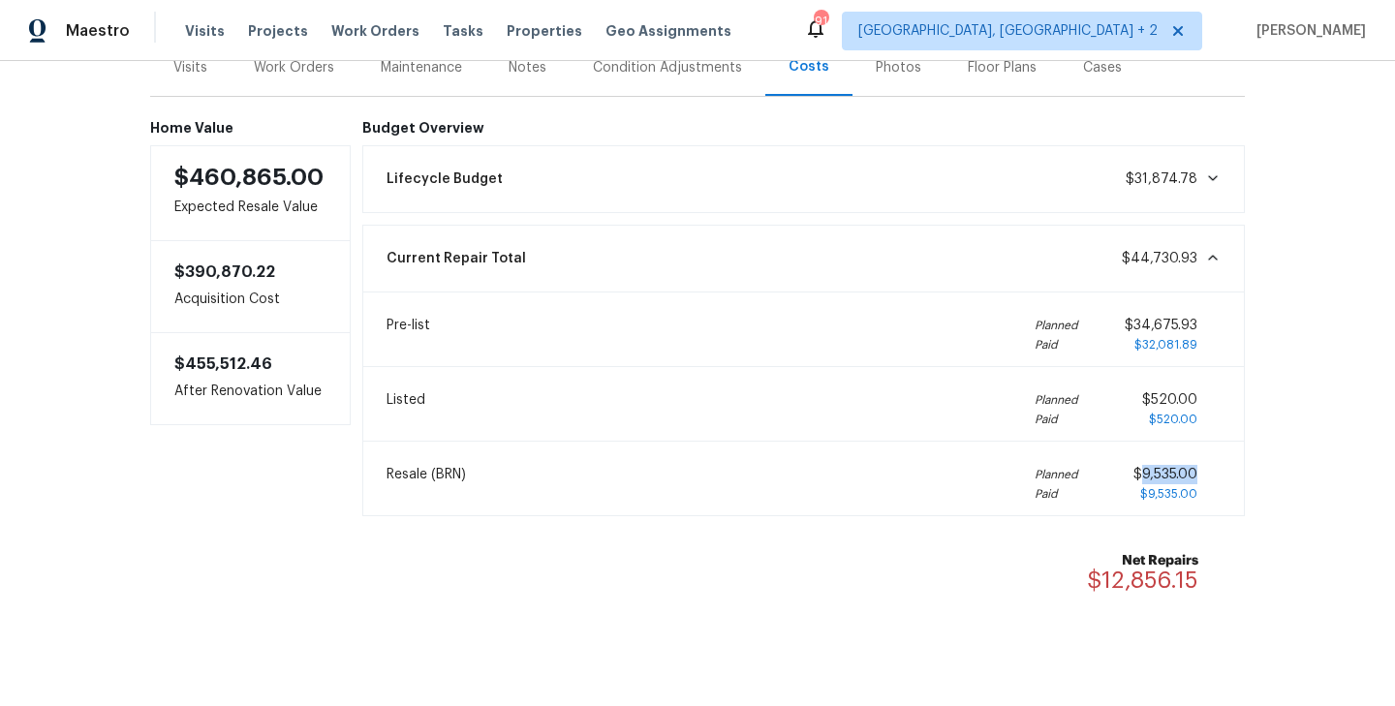
drag, startPoint x: 1200, startPoint y: 474, endPoint x: 1143, endPoint y: 475, distance: 56.2
click at [1143, 475] on div "$9,535.00 $9,535.00" at bounding box center [1177, 484] width 87 height 39
copy span "9,535.00"
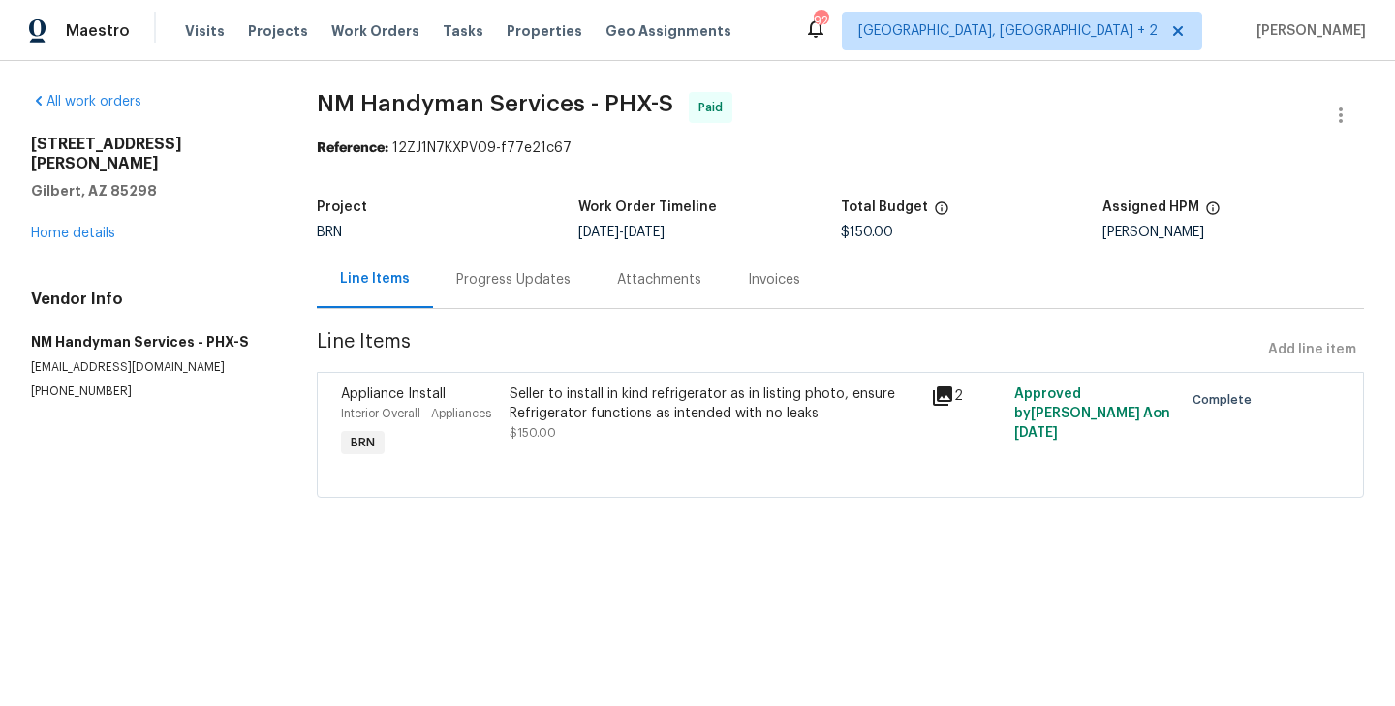
click at [512, 271] on div "Progress Updates" at bounding box center [513, 279] width 114 height 19
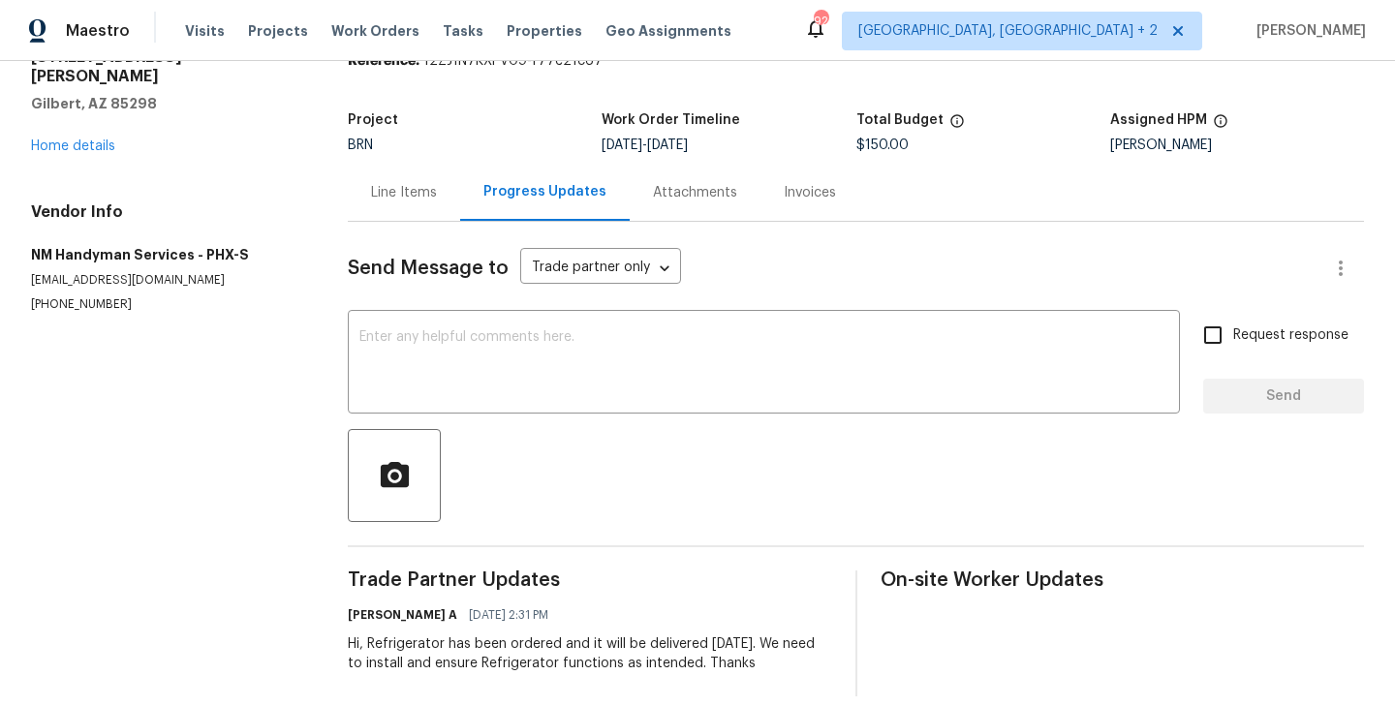
scroll to position [102, 0]
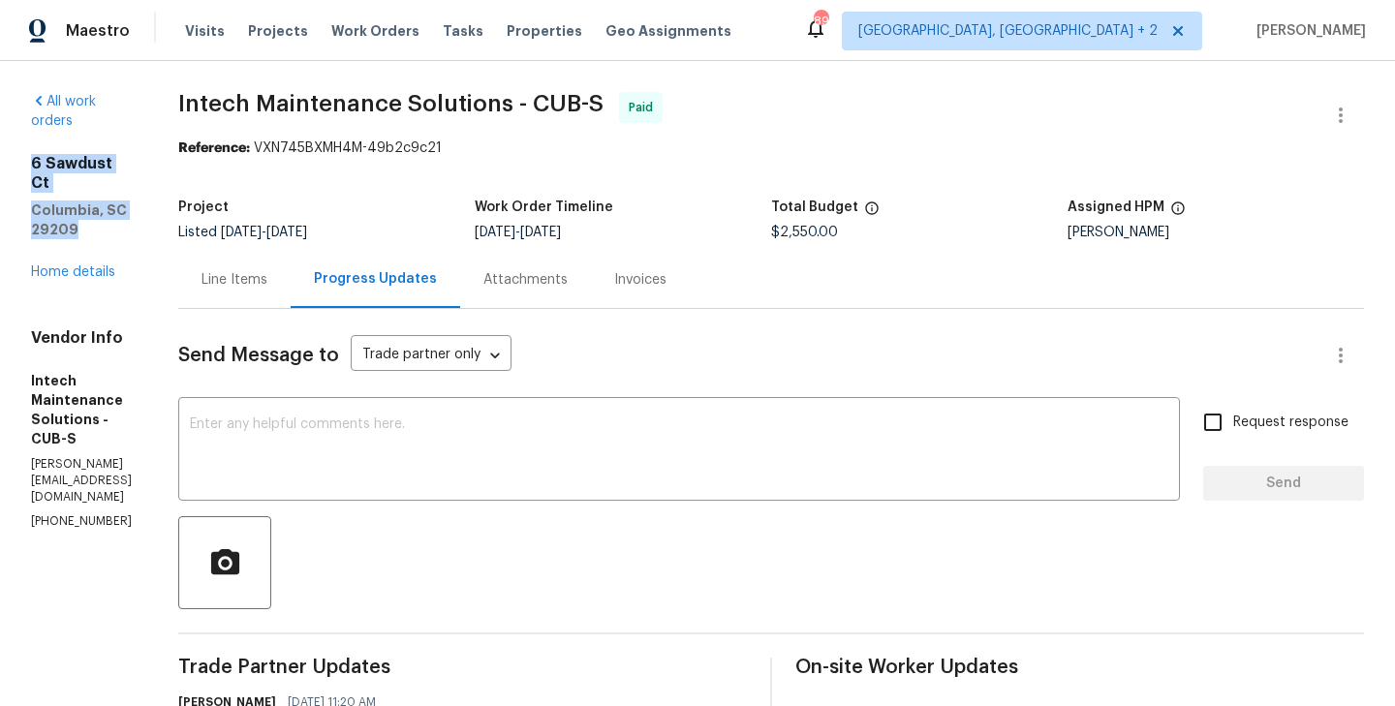
drag, startPoint x: 78, startPoint y: 192, endPoint x: 27, endPoint y: 144, distance: 69.2
copy div "6 Sawdust Ct Columbia, SC 29209"
click at [69, 265] on link "Home details" at bounding box center [73, 272] width 84 height 14
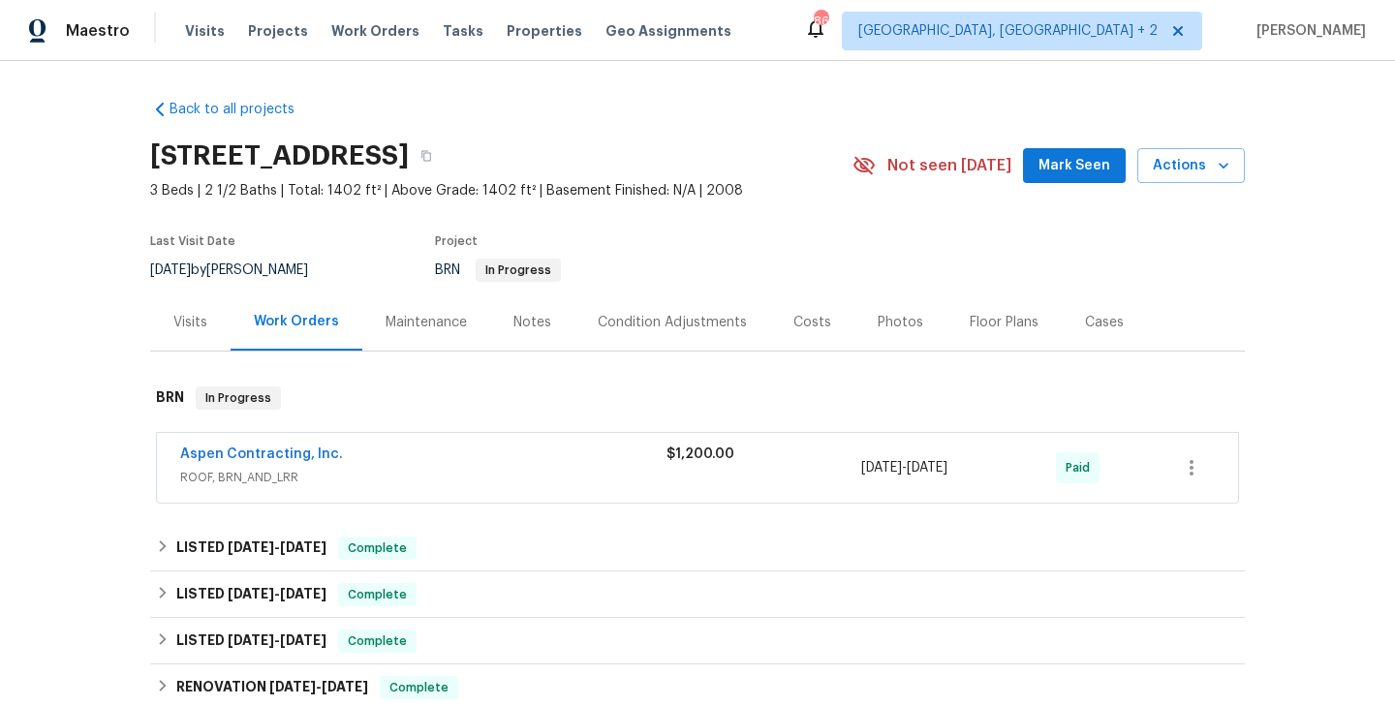
click at [802, 313] on div "Costs" at bounding box center [813, 322] width 38 height 19
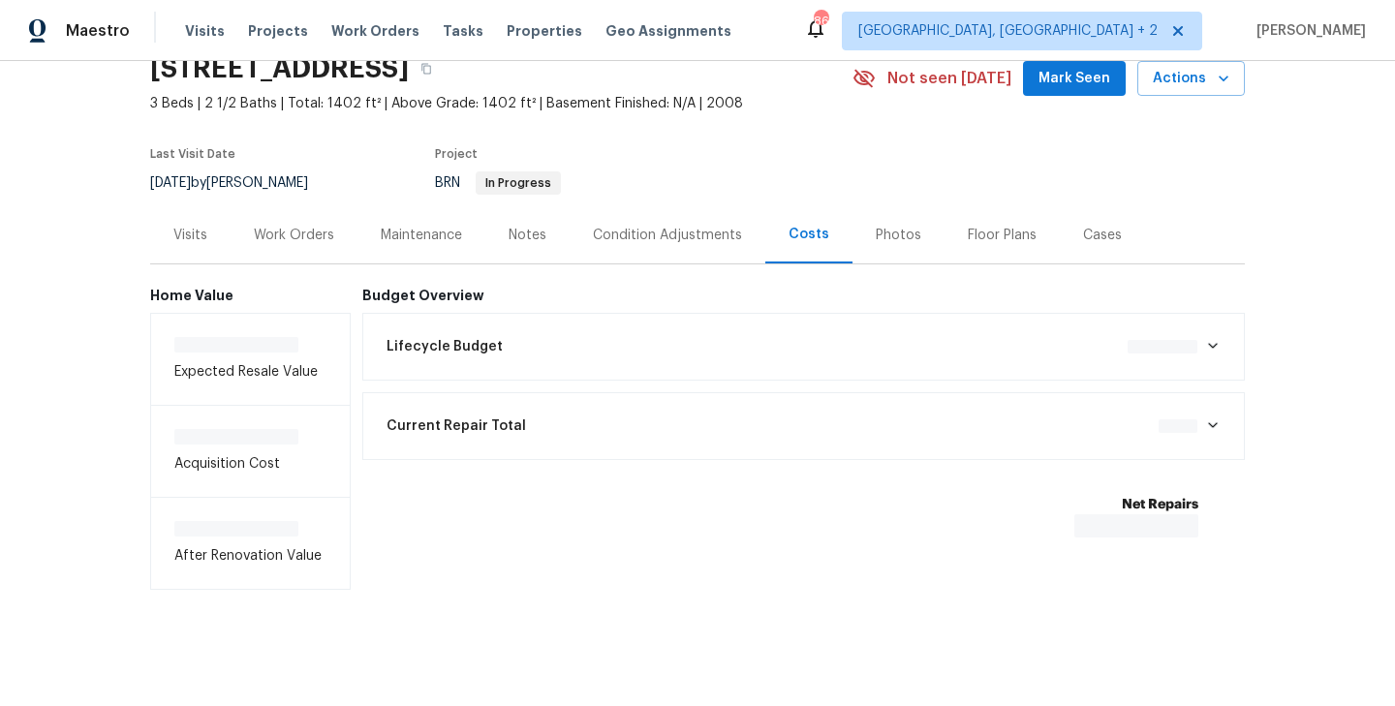
scroll to position [91, 0]
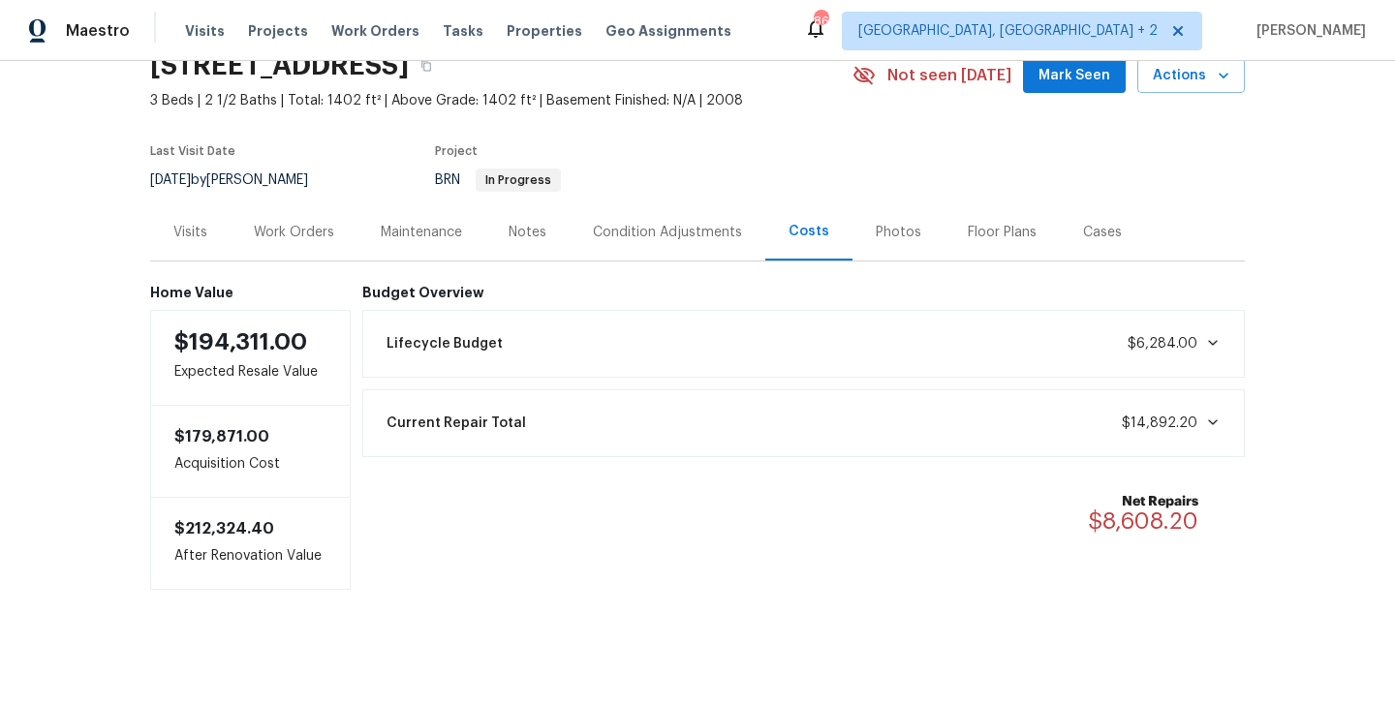
click at [1206, 428] on icon at bounding box center [1213, 423] width 16 height 16
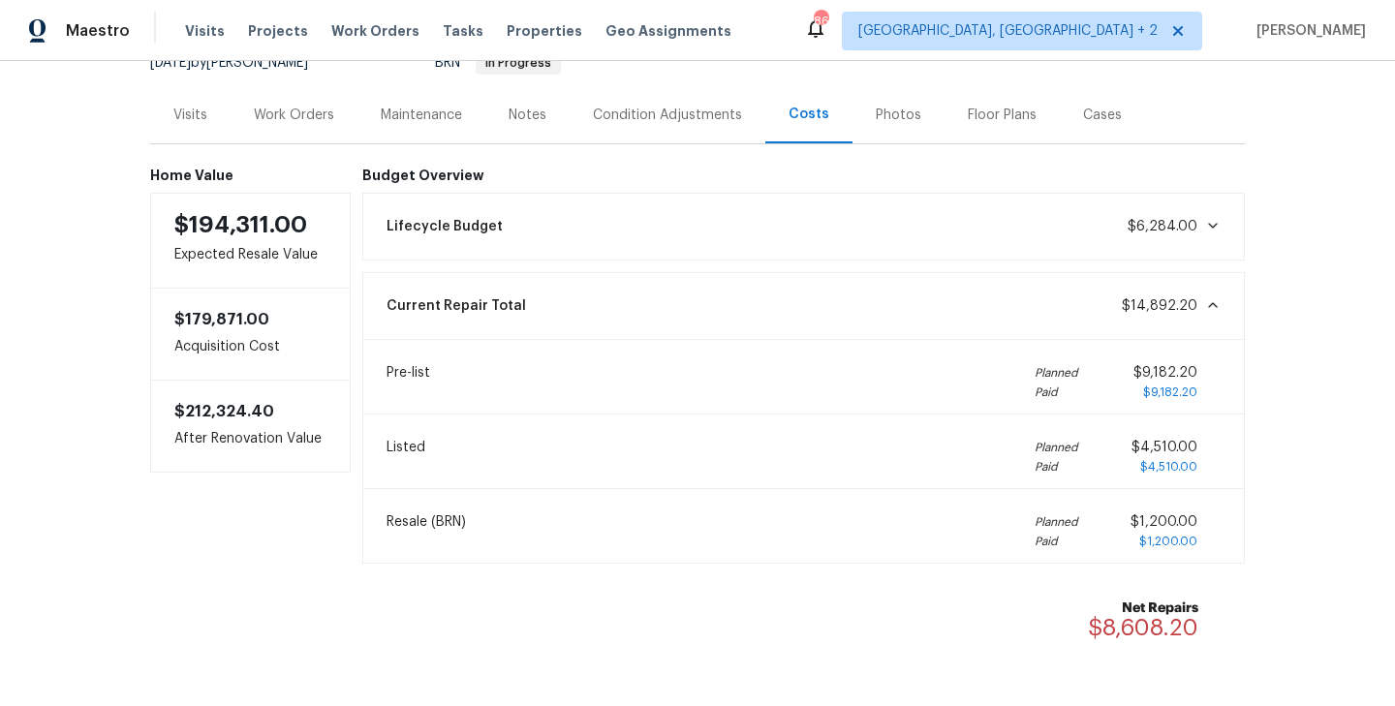
scroll to position [212, 0]
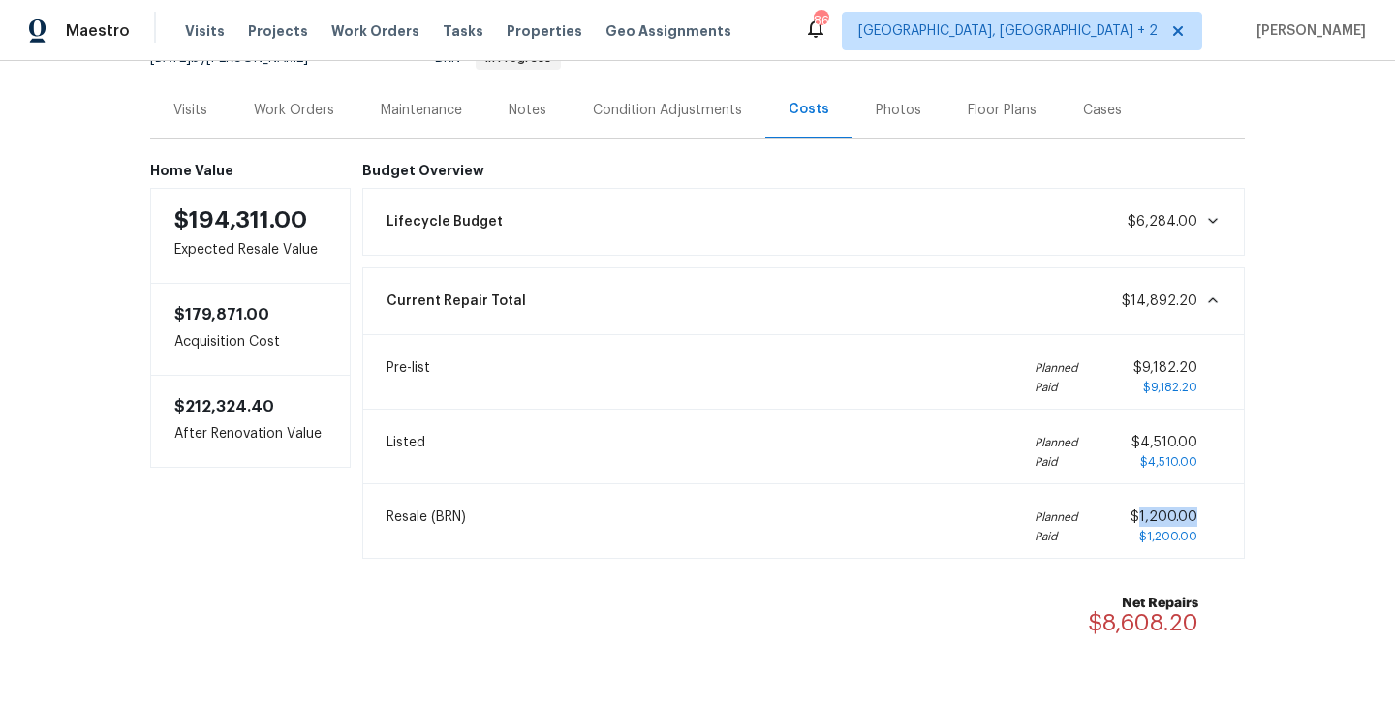
drag, startPoint x: 1200, startPoint y: 513, endPoint x: 1144, endPoint y: 513, distance: 55.2
click at [1144, 513] on div "$1,200.00 $1,200.00" at bounding box center [1176, 527] width 90 height 39
copy span "1,200.00"
click at [309, 125] on div "Work Orders" at bounding box center [294, 109] width 127 height 57
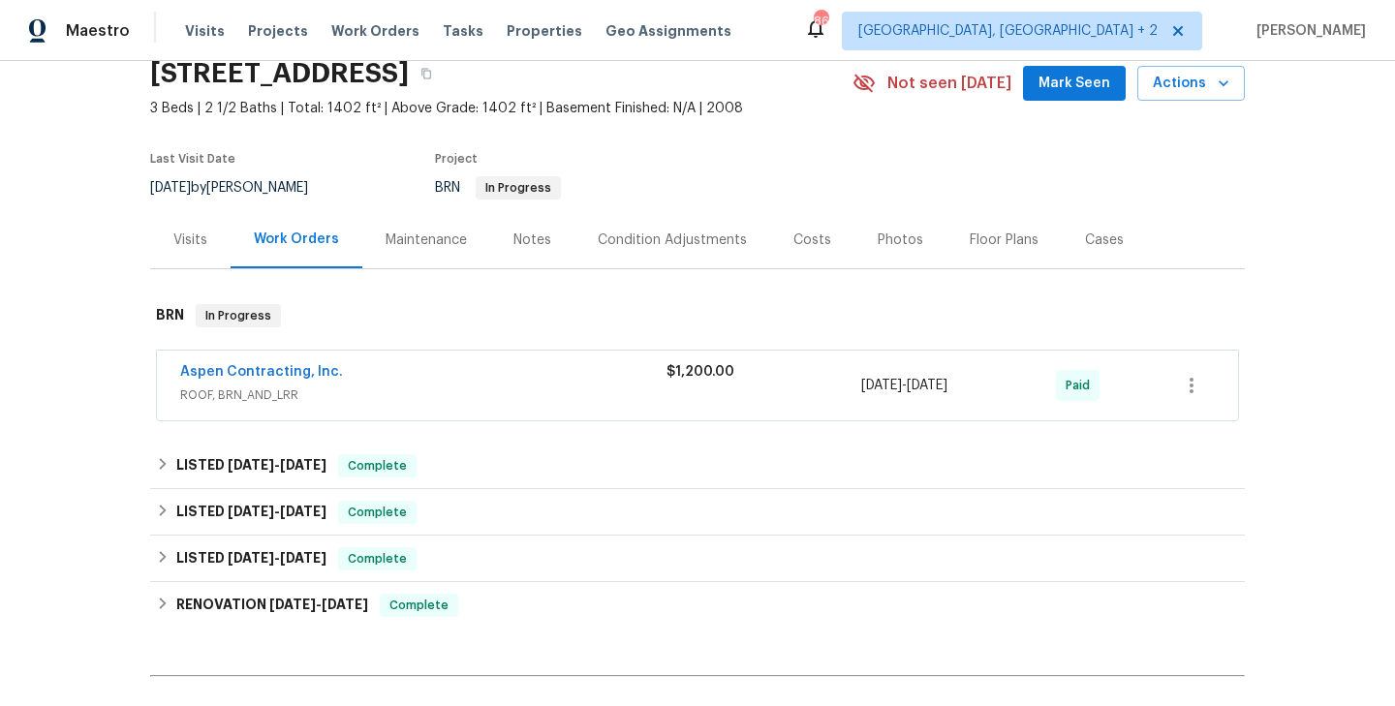
scroll to position [170, 0]
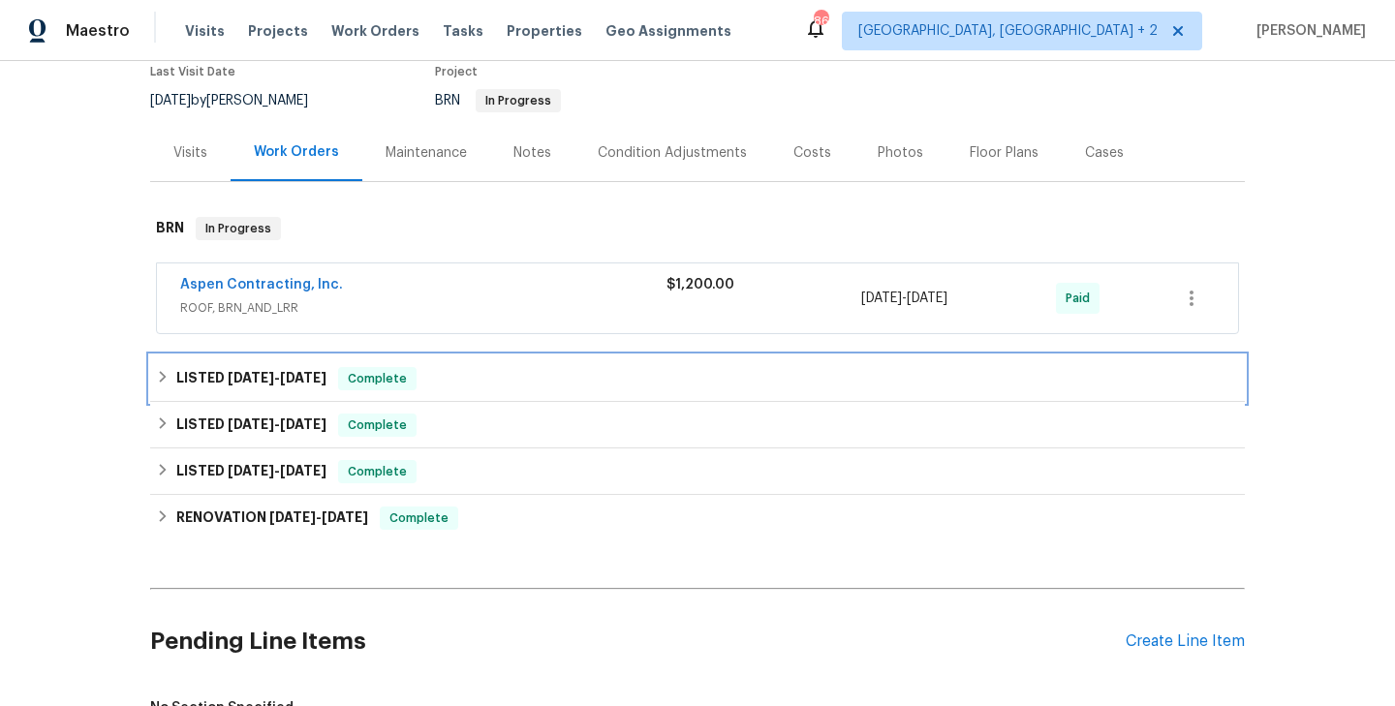
click at [475, 388] on div "LISTED 7/14/25 - 8/14/25 Complete" at bounding box center [697, 378] width 1083 height 23
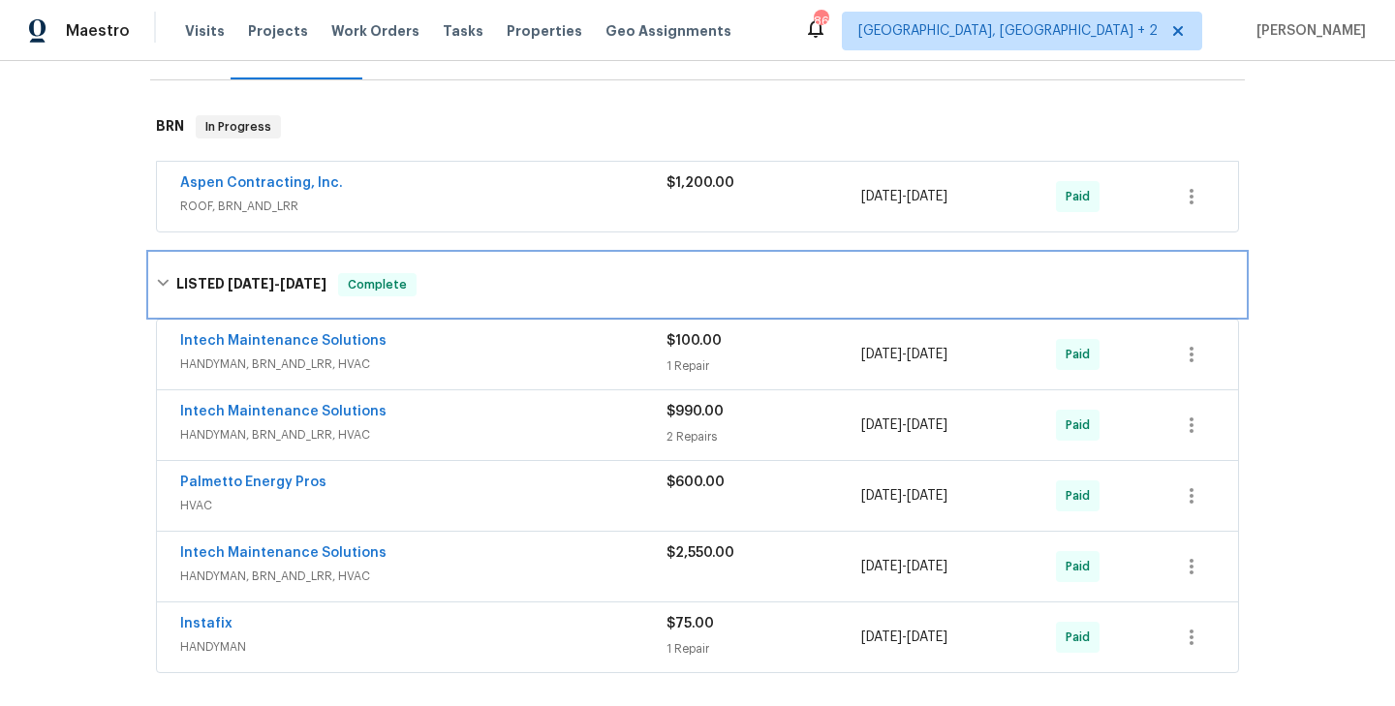
scroll to position [292, 0]
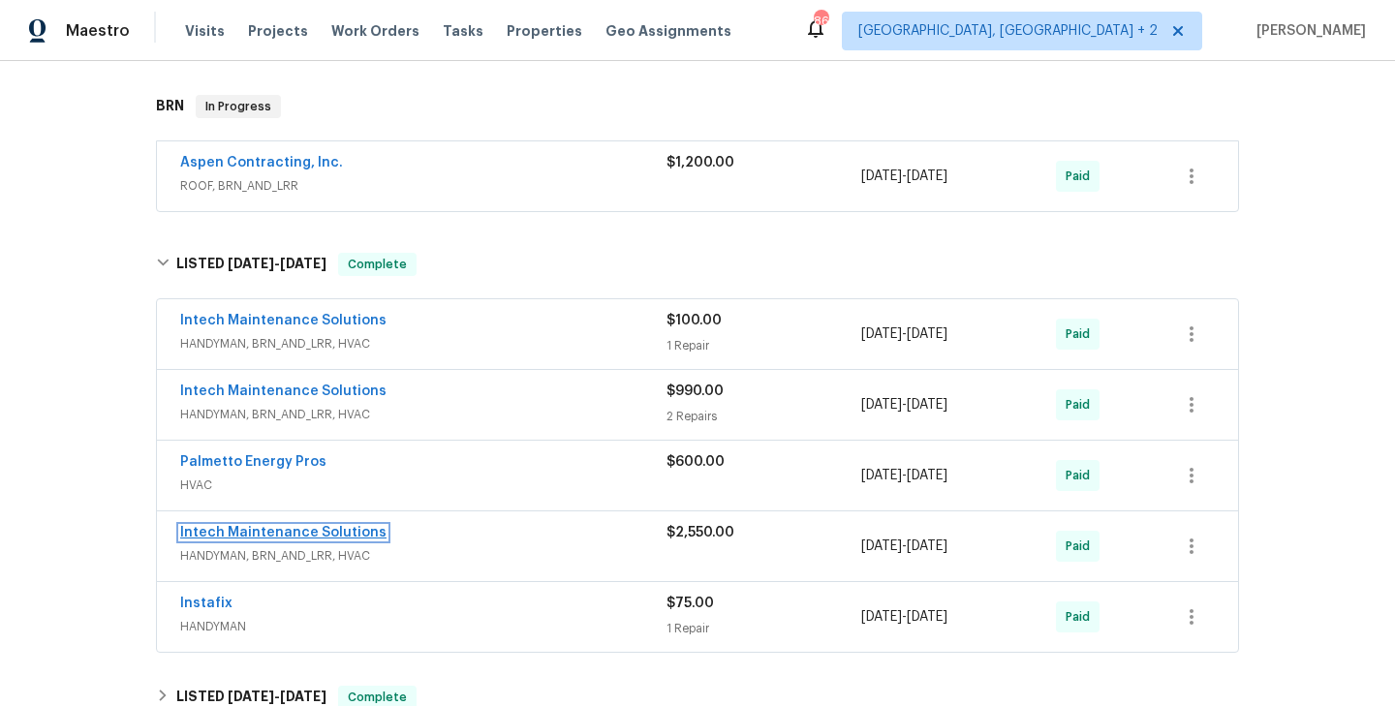
click at [276, 536] on link "Intech Maintenance Solutions" at bounding box center [283, 533] width 206 height 14
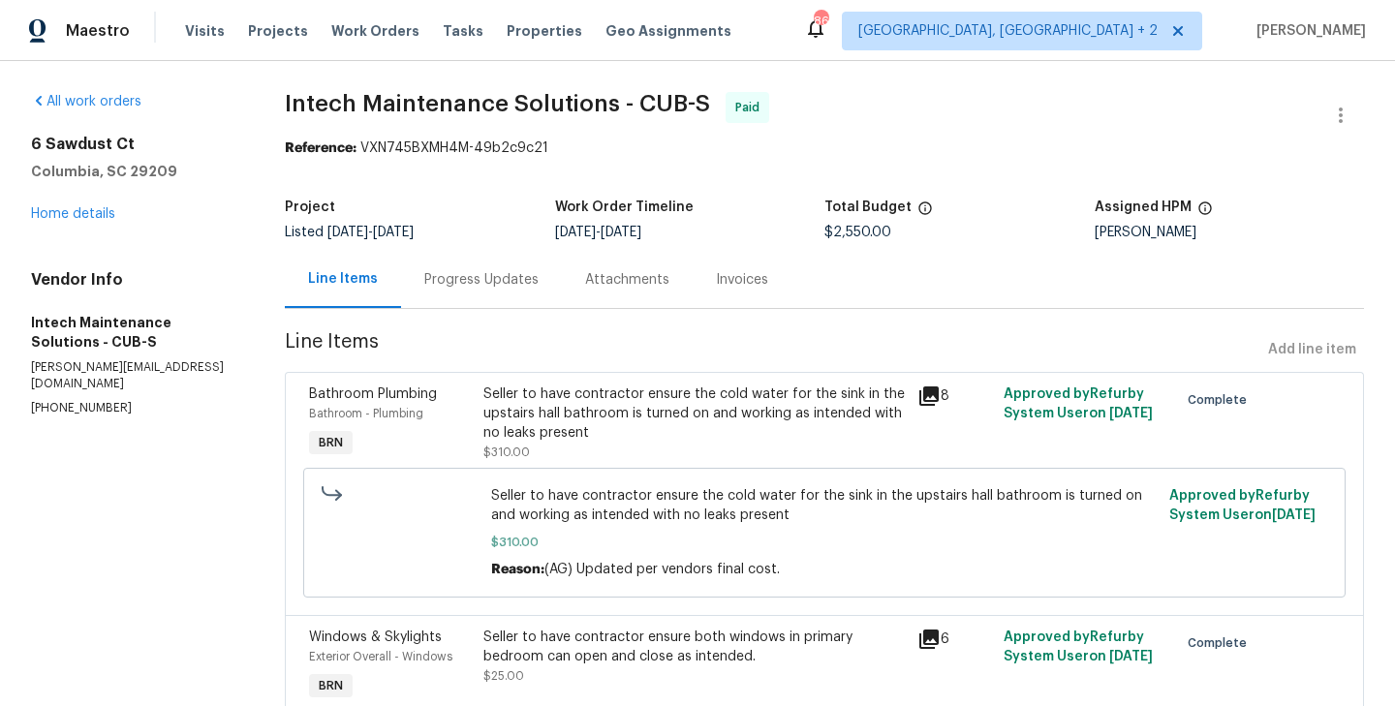
click at [489, 290] on div "Progress Updates" at bounding box center [481, 279] width 161 height 57
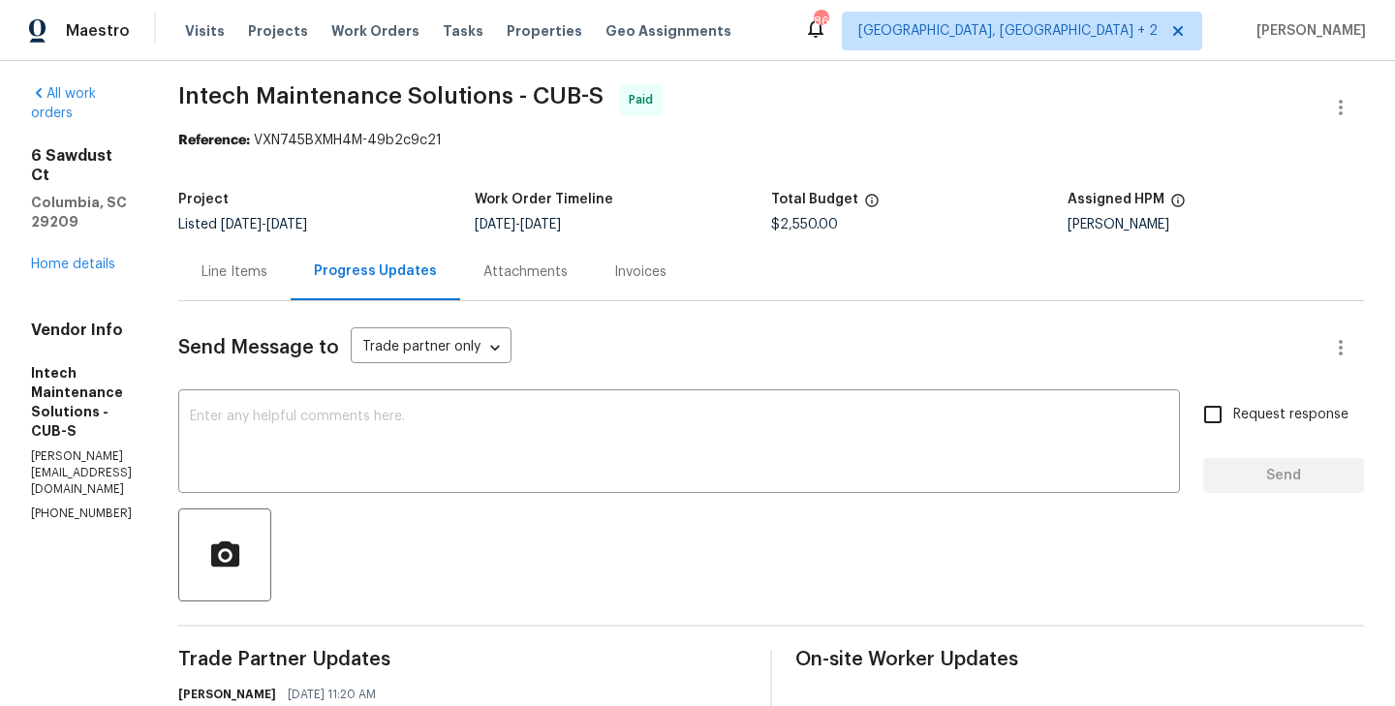
scroll to position [9, 0]
click at [241, 280] on div "Line Items" at bounding box center [235, 271] width 66 height 19
